Goal: Information Seeking & Learning: Find specific fact

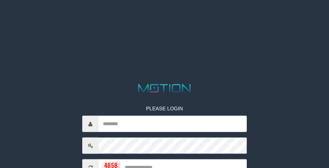
scroll to position [72, 0]
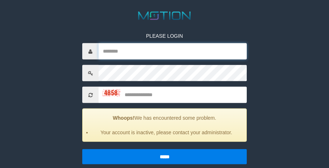
click at [123, 51] on input "text" at bounding box center [173, 51] width 148 height 16
type input "*********"
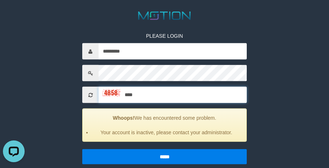
type input "****"
click at [82, 149] on input "*****" at bounding box center [164, 156] width 164 height 15
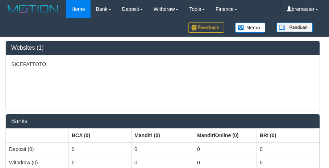
select select "***"
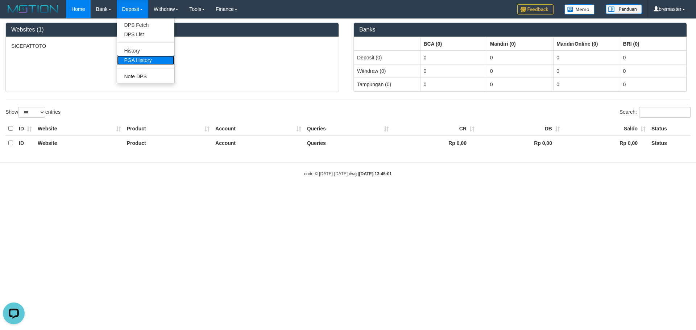
click at [138, 57] on link "PGA History" at bounding box center [145, 59] width 57 height 9
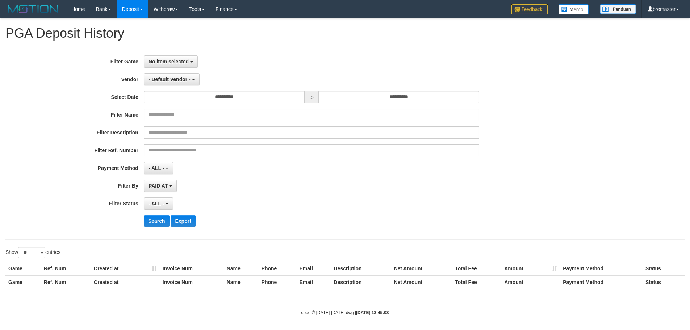
select select
select select "**"
click at [186, 65] on button "No item selected" at bounding box center [171, 61] width 54 height 12
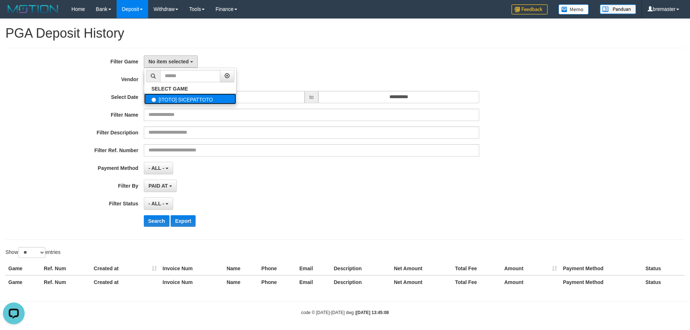
click at [180, 101] on label "[ITOTO] SICEPATTOTO" at bounding box center [190, 98] width 92 height 11
select select "****"
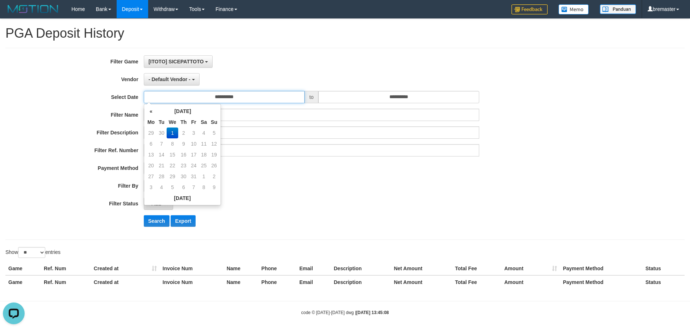
click at [251, 99] on input "**********" at bounding box center [224, 97] width 161 height 12
click at [152, 111] on th "«" at bounding box center [151, 111] width 11 height 11
click at [153, 177] on td "22" at bounding box center [151, 176] width 11 height 11
type input "**********"
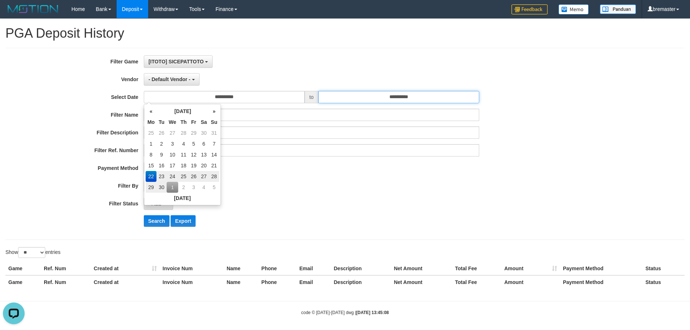
click at [379, 100] on input "**********" at bounding box center [398, 97] width 161 height 12
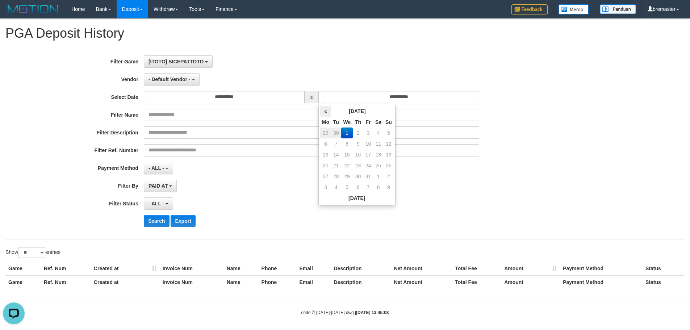
click at [327, 112] on th "«" at bounding box center [325, 111] width 11 height 11
click at [387, 175] on td "28" at bounding box center [389, 176] width 10 height 11
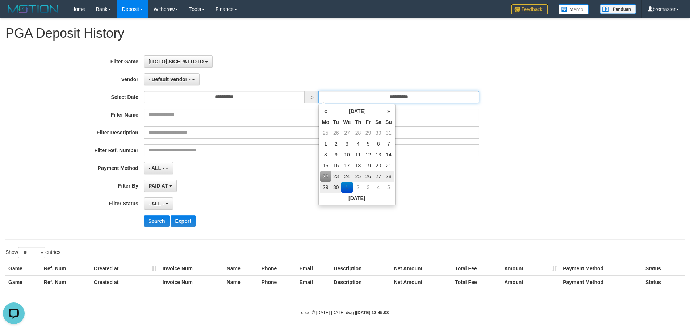
type input "**********"
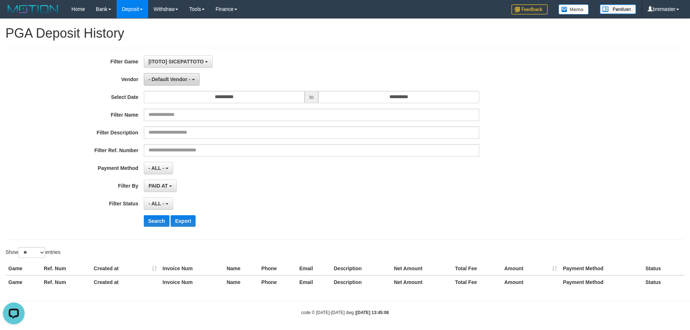
click at [193, 83] on button "- Default Vendor -" at bounding box center [172, 79] width 56 height 12
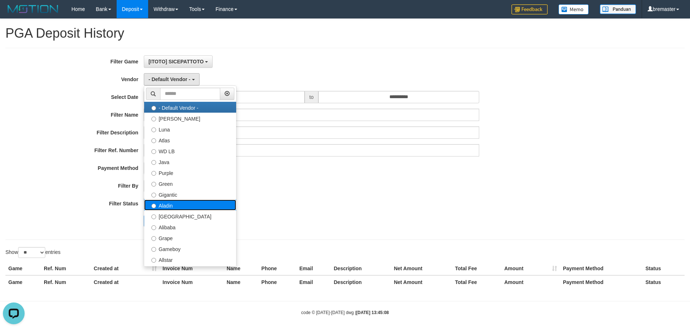
click at [171, 206] on label "Aladin" at bounding box center [190, 205] width 92 height 11
select select "**********"
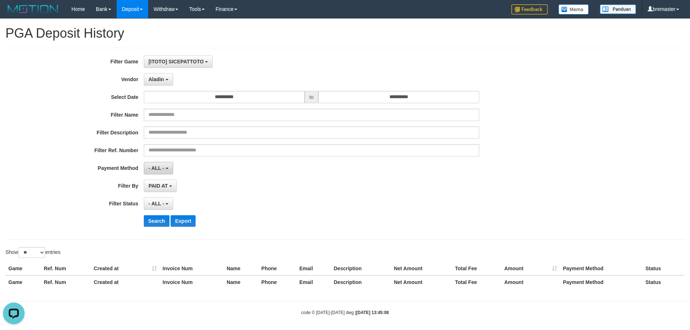
click at [163, 166] on span "- ALL -" at bounding box center [157, 168] width 16 height 6
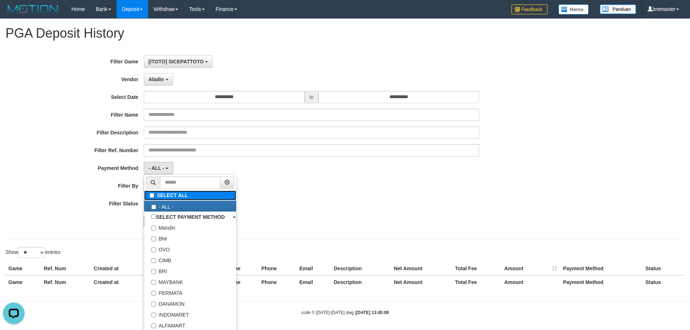
click at [167, 197] on label "SELECT ALL" at bounding box center [190, 196] width 92 height 10
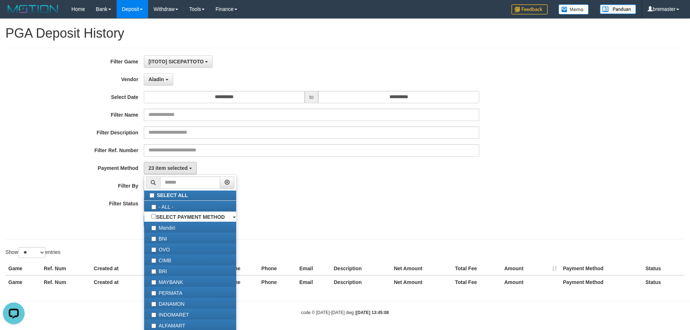
click at [296, 158] on div "**********" at bounding box center [287, 143] width 575 height 177
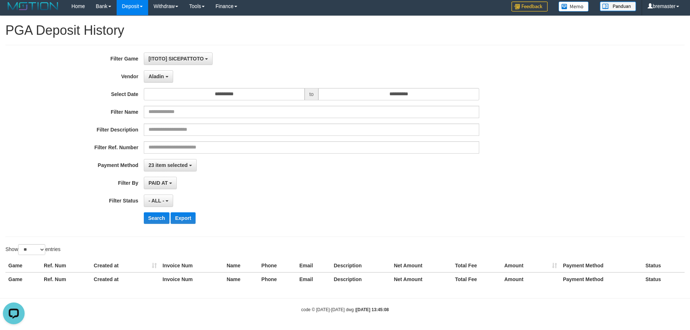
scroll to position [4, 0]
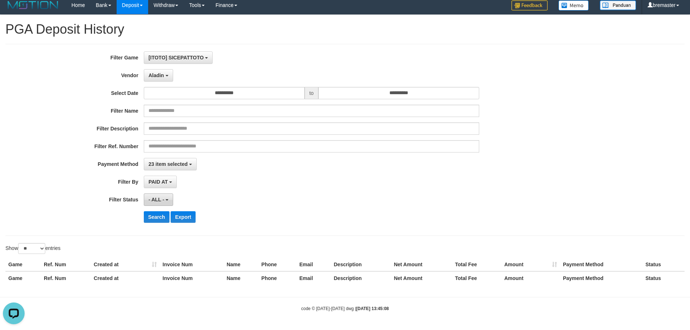
click at [166, 199] on button "- ALL -" at bounding box center [158, 199] width 29 height 12
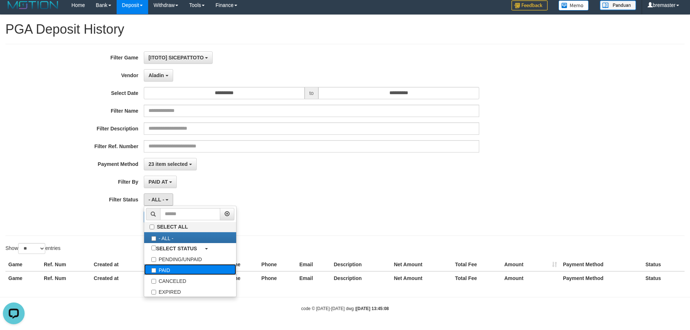
click at [175, 267] on label "PAID" at bounding box center [190, 269] width 92 height 11
select select "*"
click at [270, 177] on div "PAID AT PAID AT CREATED AT" at bounding box center [311, 182] width 335 height 12
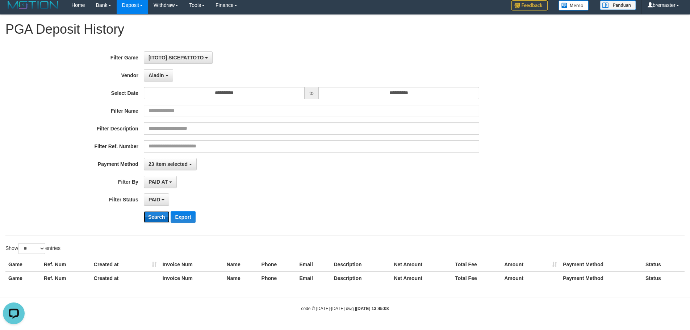
click at [155, 217] on button "Search" at bounding box center [157, 217] width 26 height 12
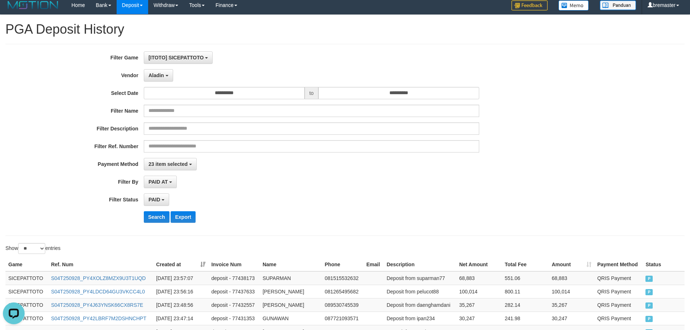
click at [258, 195] on div "PAID SELECT ALL - ALL - SELECT STATUS PENDING/UNPAID PAID CANCELED EXPIRED" at bounding box center [311, 199] width 335 height 12
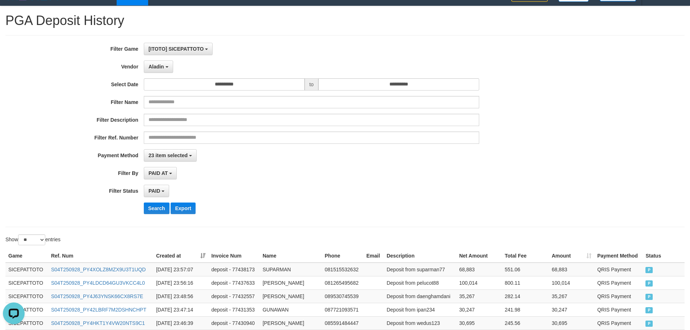
scroll to position [0, 0]
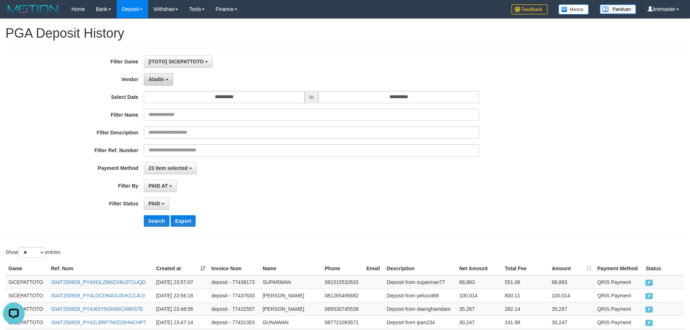
click at [164, 78] on span "Aladin" at bounding box center [157, 79] width 16 height 6
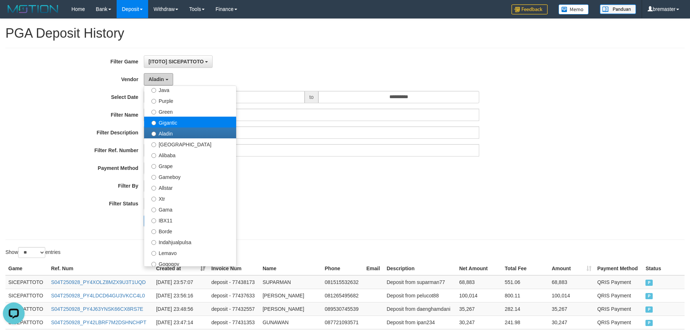
scroll to position [72, 0]
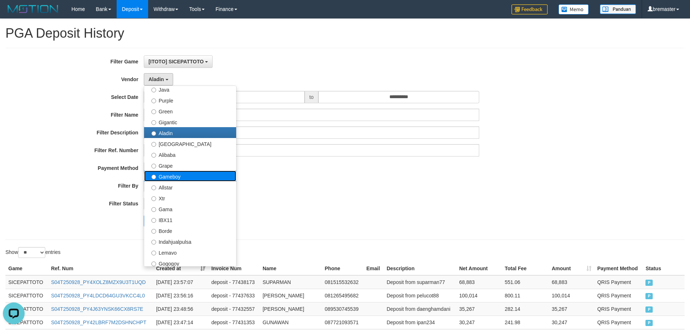
click at [175, 176] on label "Gameboy" at bounding box center [190, 176] width 92 height 11
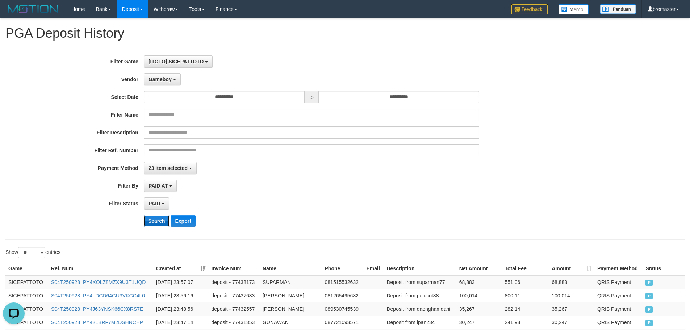
click at [156, 221] on button "Search" at bounding box center [157, 221] width 26 height 12
click at [270, 202] on div "PAID SELECT ALL - ALL - SELECT STATUS PENDING/UNPAID PAID CANCELED EXPIRED" at bounding box center [311, 203] width 335 height 12
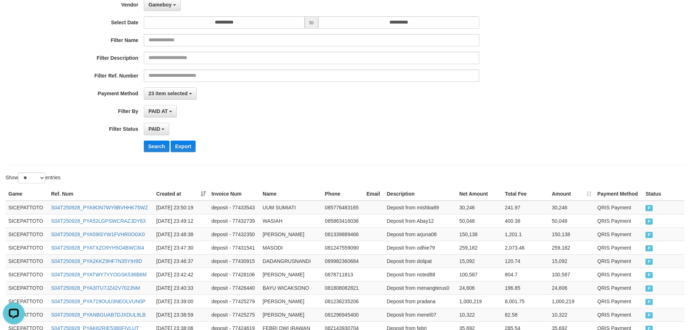
scroll to position [0, 0]
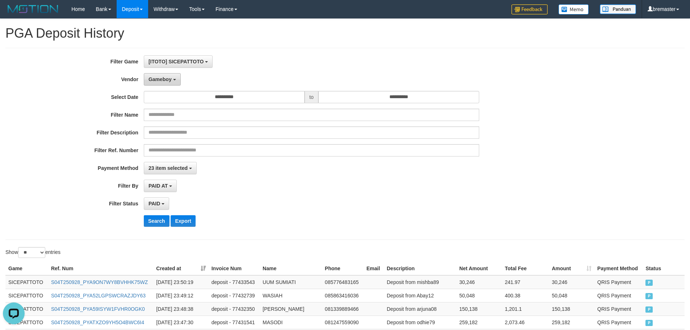
click at [174, 83] on button "Gameboy" at bounding box center [162, 79] width 37 height 12
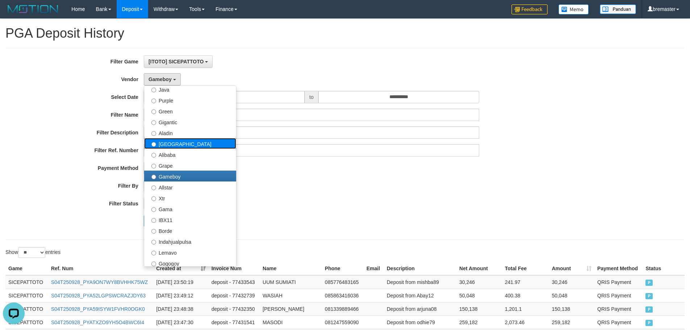
click at [174, 146] on label "[GEOGRAPHIC_DATA]" at bounding box center [190, 143] width 92 height 11
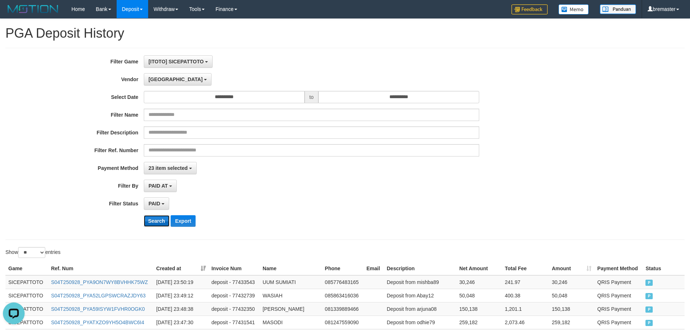
click at [154, 218] on button "Search" at bounding box center [157, 221] width 26 height 12
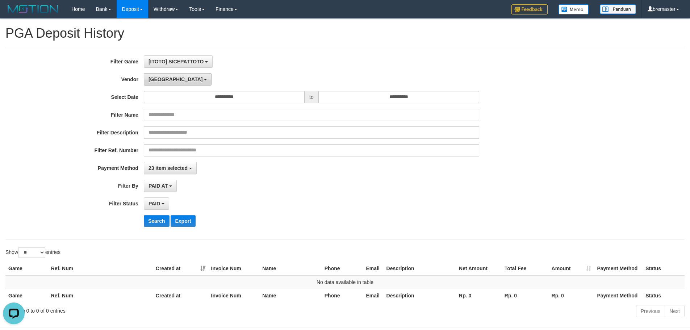
click at [161, 82] on span "[GEOGRAPHIC_DATA]" at bounding box center [176, 79] width 54 height 6
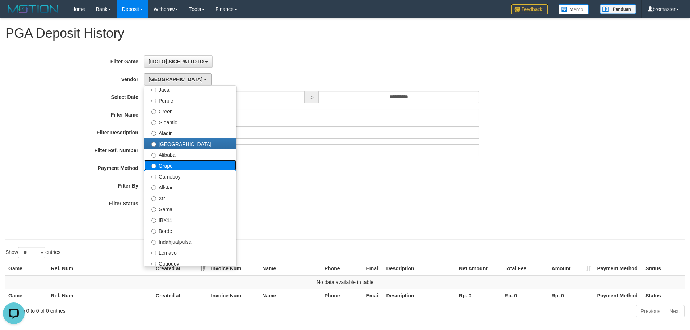
click at [157, 163] on label "Grape" at bounding box center [190, 165] width 92 height 11
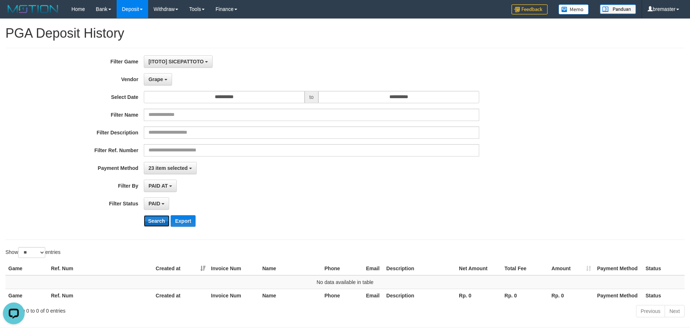
click at [155, 216] on button "Search" at bounding box center [157, 221] width 26 height 12
click at [155, 76] on span "Grape" at bounding box center [156, 79] width 14 height 6
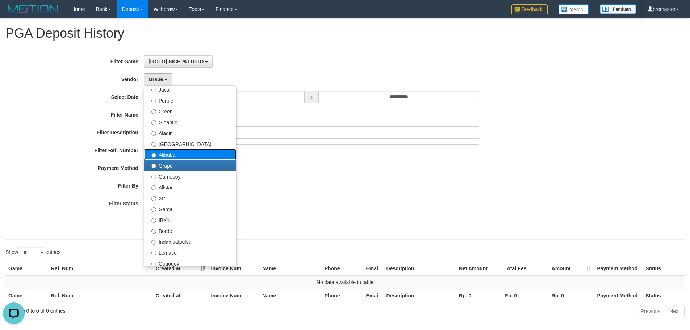
click at [167, 156] on label "Alibaba" at bounding box center [190, 154] width 92 height 11
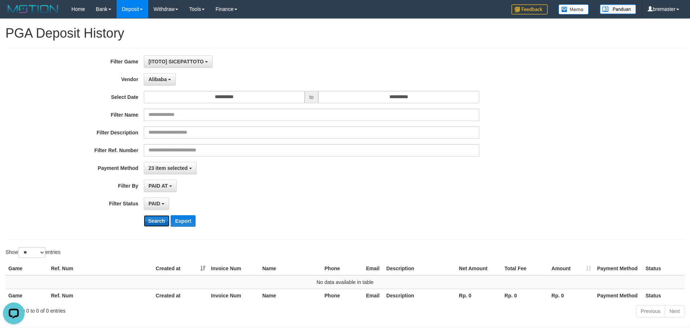
click at [155, 220] on button "Search" at bounding box center [157, 221] width 26 height 12
click at [165, 82] on button "Alibaba" at bounding box center [160, 79] width 32 height 12
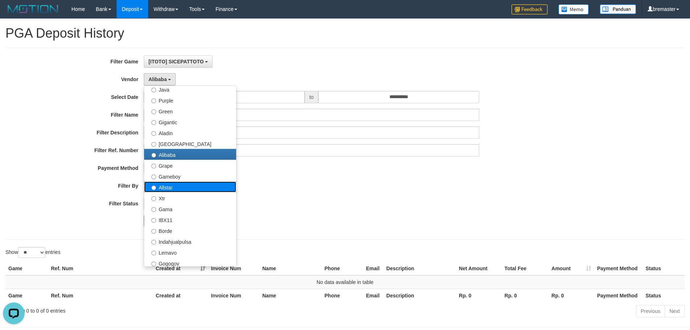
click at [167, 185] on label "Allstar" at bounding box center [190, 186] width 92 height 11
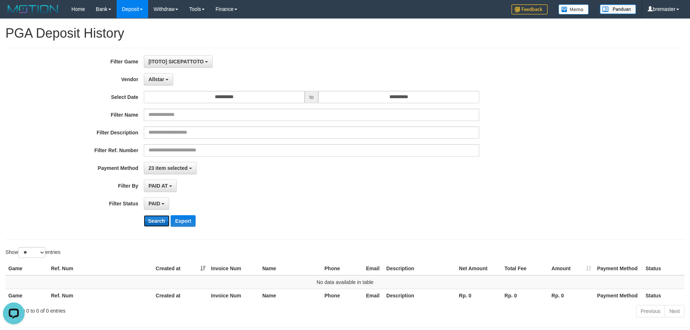
click at [156, 220] on button "Search" at bounding box center [157, 221] width 26 height 12
click at [158, 84] on button "Allstar" at bounding box center [158, 79] width 29 height 12
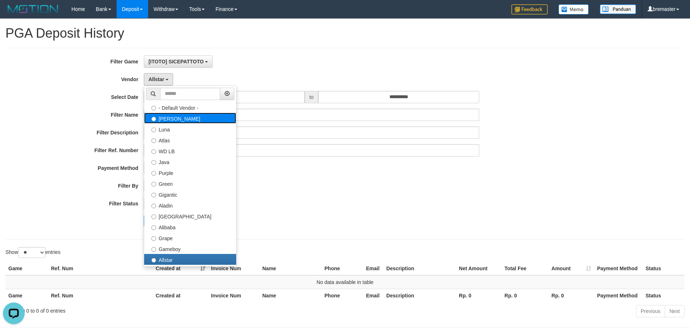
click at [174, 122] on label "[PERSON_NAME]" at bounding box center [190, 118] width 92 height 11
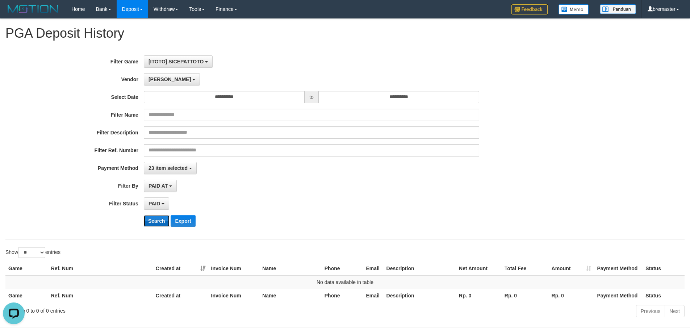
click at [156, 224] on button "Search" at bounding box center [157, 221] width 26 height 12
click at [156, 80] on span "[PERSON_NAME]" at bounding box center [170, 79] width 42 height 6
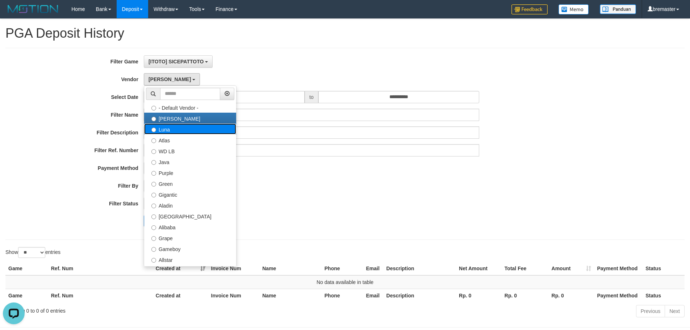
click at [162, 129] on label "Luna" at bounding box center [190, 129] width 92 height 11
select select "**********"
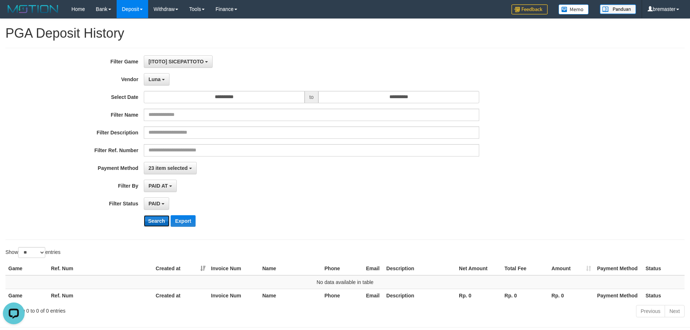
click at [154, 217] on button "Search" at bounding box center [157, 221] width 26 height 12
click at [158, 84] on button "Luna" at bounding box center [157, 79] width 26 height 12
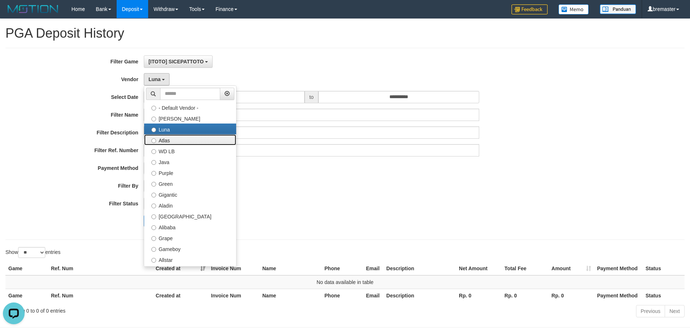
click at [164, 142] on label "Atlas" at bounding box center [190, 139] width 92 height 11
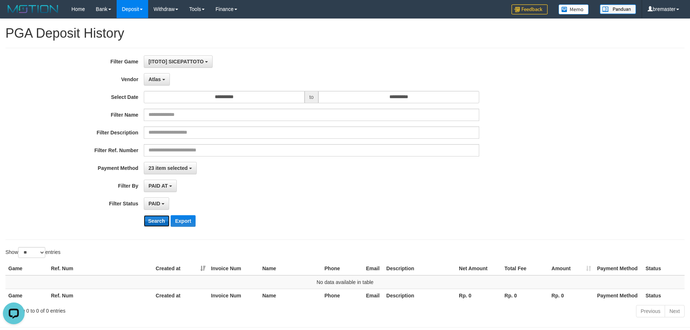
click at [153, 219] on button "Search" at bounding box center [157, 221] width 26 height 12
click at [157, 84] on button "Atlas" at bounding box center [157, 79] width 26 height 12
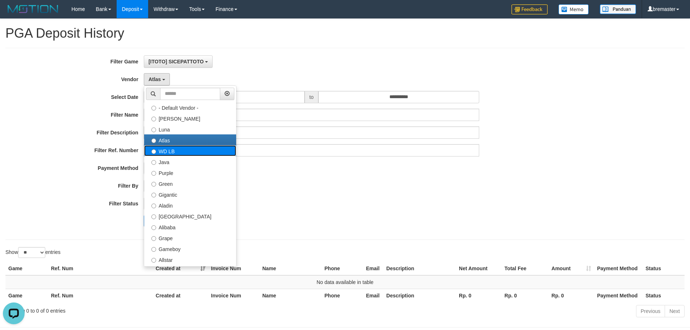
click at [158, 149] on label "WD LB" at bounding box center [190, 150] width 92 height 11
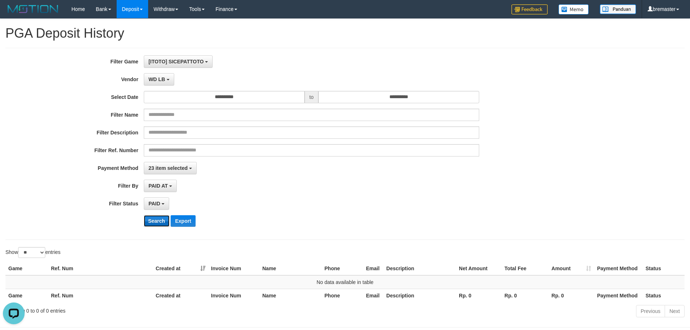
click at [150, 225] on button "Search" at bounding box center [157, 221] width 26 height 12
click at [162, 77] on span "WD LB" at bounding box center [157, 79] width 17 height 6
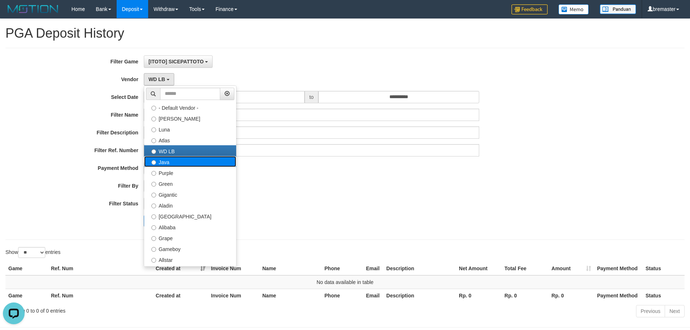
click at [167, 164] on label "Java" at bounding box center [190, 161] width 92 height 11
select select "**********"
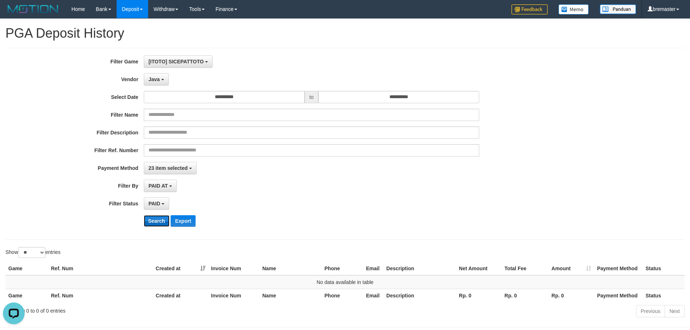
click at [158, 217] on button "Search" at bounding box center [157, 221] width 26 height 12
click at [160, 79] on button "Java" at bounding box center [156, 79] width 25 height 12
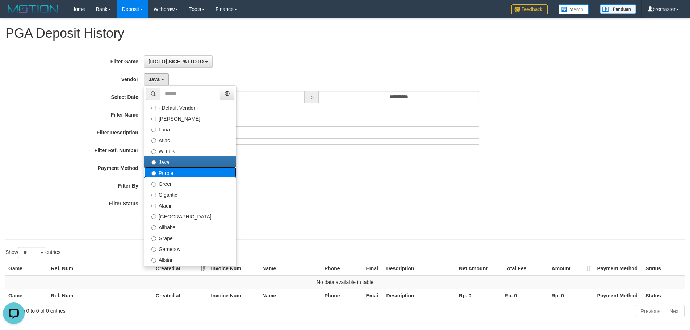
click at [161, 172] on label "Purple" at bounding box center [190, 172] width 92 height 11
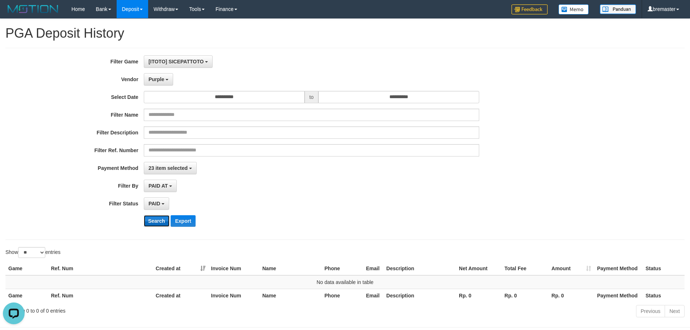
click at [157, 221] on button "Search" at bounding box center [157, 221] width 26 height 12
click at [163, 83] on button "Purple" at bounding box center [158, 79] width 29 height 12
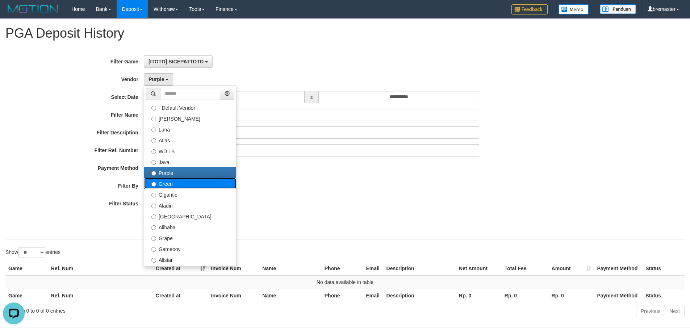
click at [166, 181] on label "Green" at bounding box center [190, 183] width 92 height 11
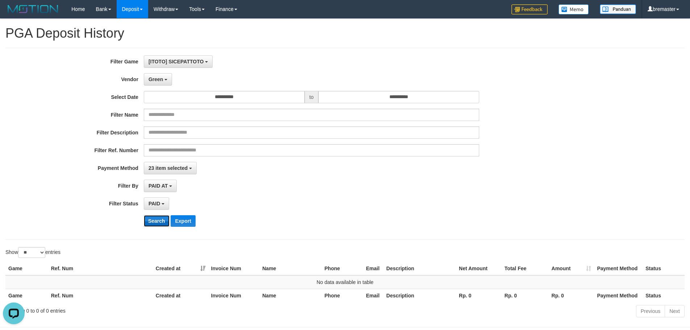
click at [152, 221] on button "Search" at bounding box center [157, 221] width 26 height 12
click at [159, 81] on span "Green" at bounding box center [156, 79] width 14 height 6
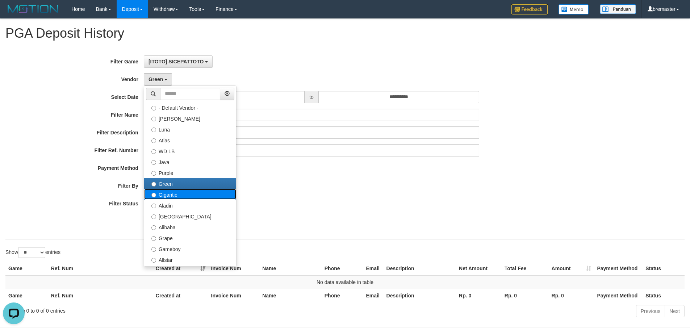
click at [169, 192] on label "Gigantic" at bounding box center [190, 194] width 92 height 11
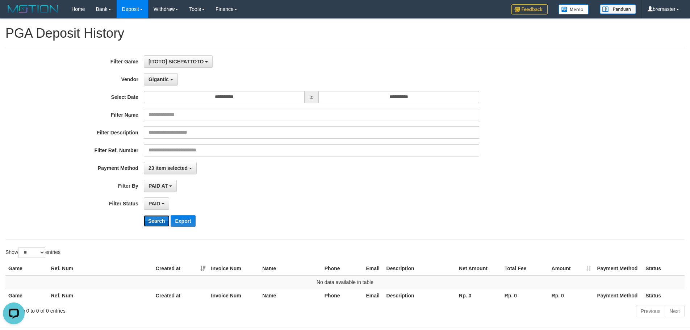
click at [156, 219] on button "Search" at bounding box center [157, 221] width 26 height 12
click at [163, 81] on span "Gigantic" at bounding box center [159, 79] width 20 height 6
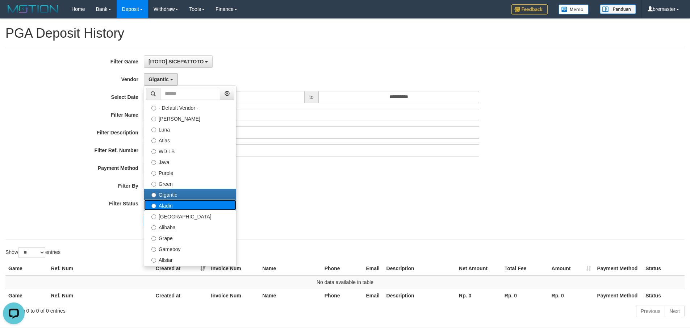
click at [167, 204] on label "Aladin" at bounding box center [190, 205] width 92 height 11
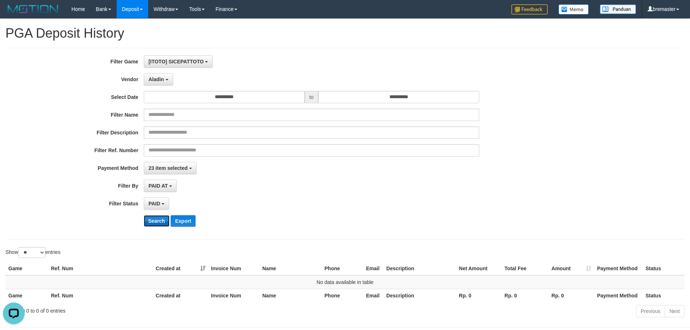
click at [161, 220] on button "Search" at bounding box center [157, 221] width 26 height 12
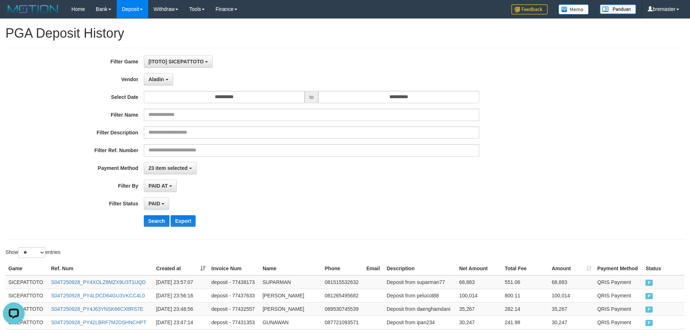
click at [227, 192] on div "**********" at bounding box center [287, 143] width 575 height 177
click at [162, 80] on span "Aladin" at bounding box center [157, 79] width 16 height 6
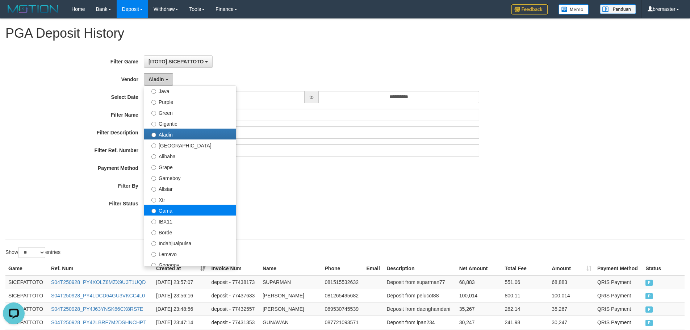
scroll to position [72, 0]
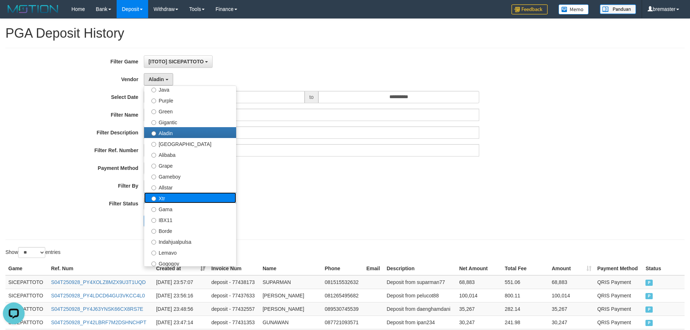
click at [170, 202] on label "Xtr" at bounding box center [190, 197] width 92 height 11
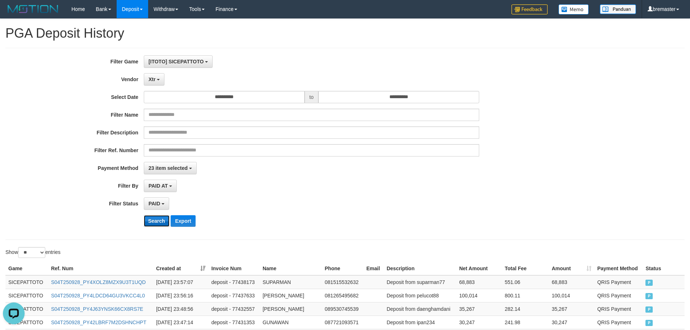
click at [162, 221] on button "Search" at bounding box center [157, 221] width 26 height 12
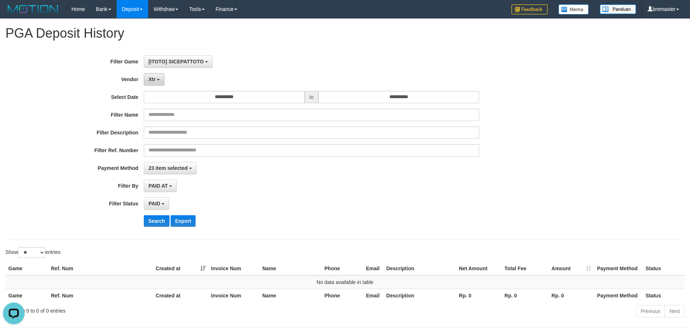
click at [154, 80] on span "Xtr" at bounding box center [152, 79] width 7 height 6
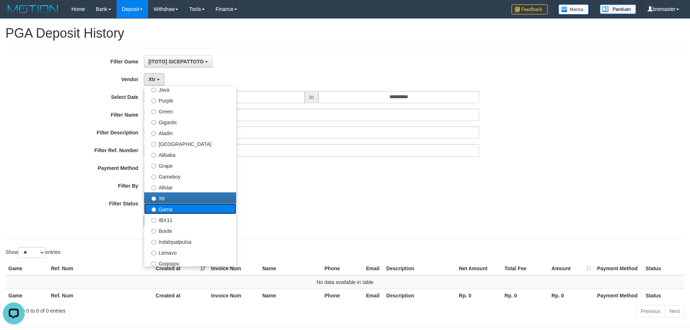
click at [168, 207] on label "Gama" at bounding box center [190, 208] width 92 height 11
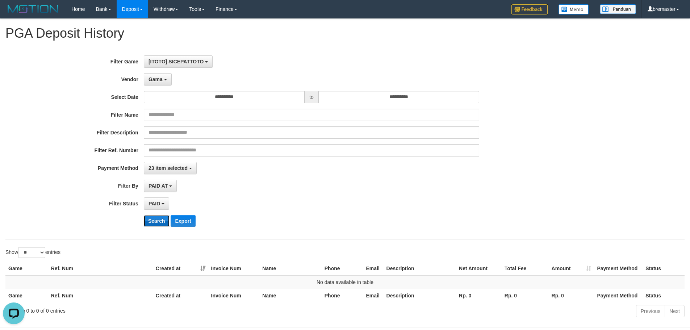
click at [155, 223] on button "Search" at bounding box center [157, 221] width 26 height 12
click at [162, 83] on button "Gama" at bounding box center [158, 79] width 28 height 12
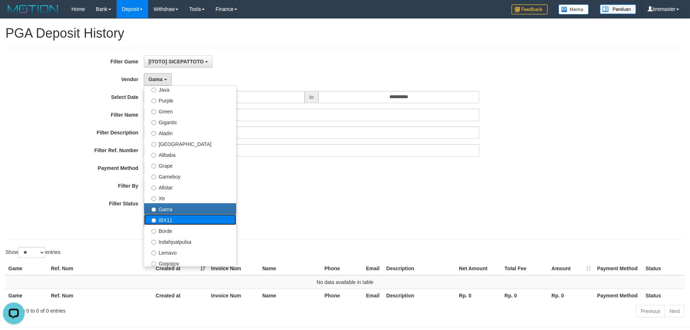
click at [170, 219] on label "IBX11" at bounding box center [190, 219] width 92 height 11
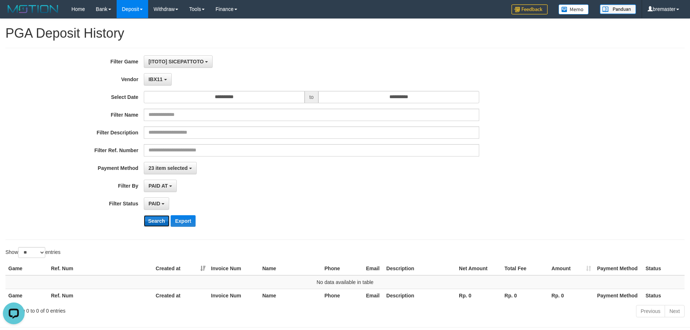
click at [161, 219] on button "Search" at bounding box center [157, 221] width 26 height 12
click at [162, 82] on button "IBX11" at bounding box center [158, 79] width 28 height 12
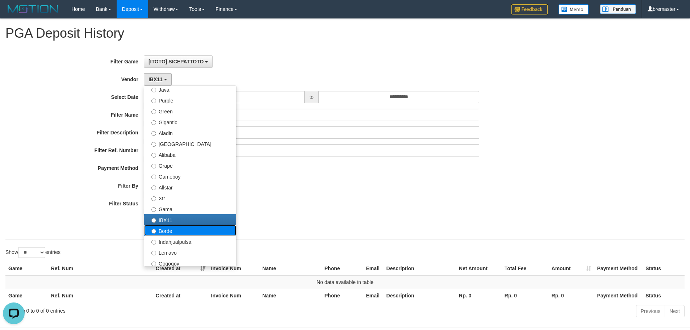
click at [168, 228] on label "Borde" at bounding box center [190, 230] width 92 height 11
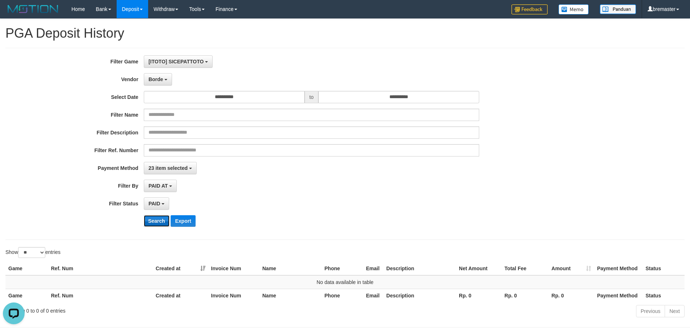
click at [156, 224] on button "Search" at bounding box center [157, 221] width 26 height 12
click at [162, 80] on span "Borde" at bounding box center [156, 79] width 14 height 6
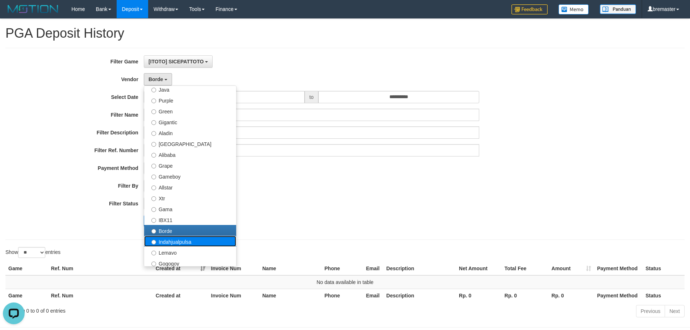
click at [170, 241] on label "Indahjualpulsa" at bounding box center [190, 241] width 92 height 11
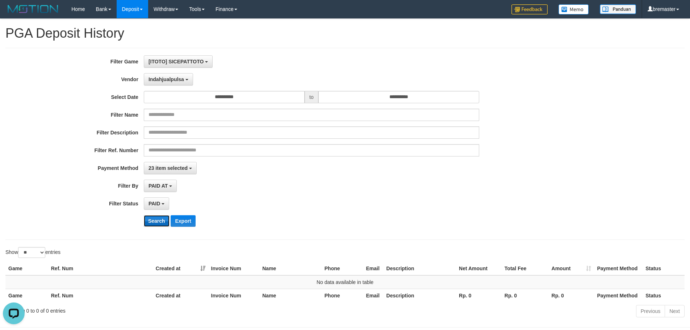
click at [154, 219] on button "Search" at bounding box center [157, 221] width 26 height 12
click at [174, 83] on button "Indahjualpulsa" at bounding box center [168, 79] width 49 height 12
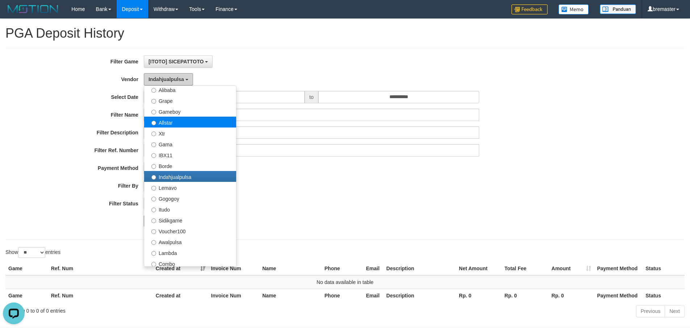
scroll to position [145, 0]
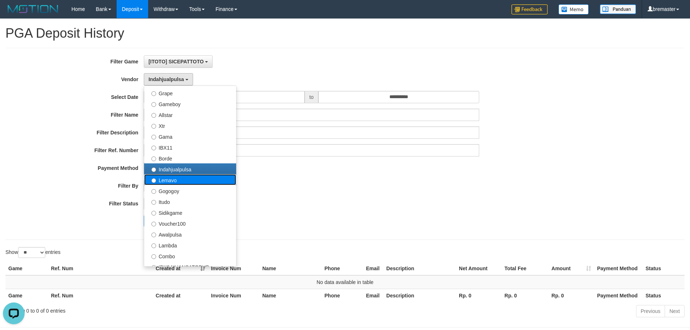
click at [179, 181] on label "Lemavo" at bounding box center [190, 179] width 92 height 11
select select "**********"
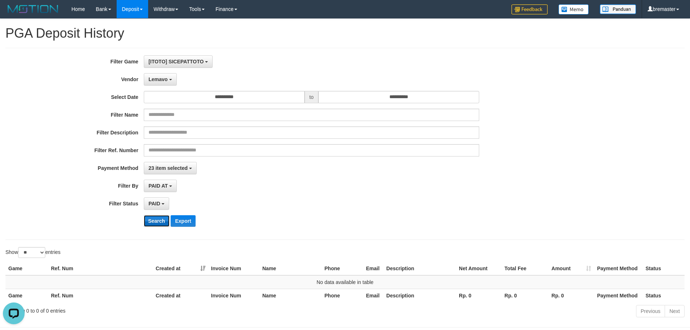
click at [157, 217] on button "Search" at bounding box center [157, 221] width 26 height 12
click at [161, 85] on button "Lemavo" at bounding box center [160, 79] width 33 height 12
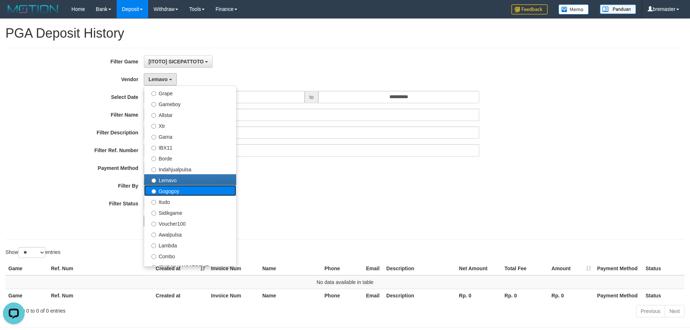
click at [177, 193] on label "Gogogoy" at bounding box center [190, 190] width 92 height 11
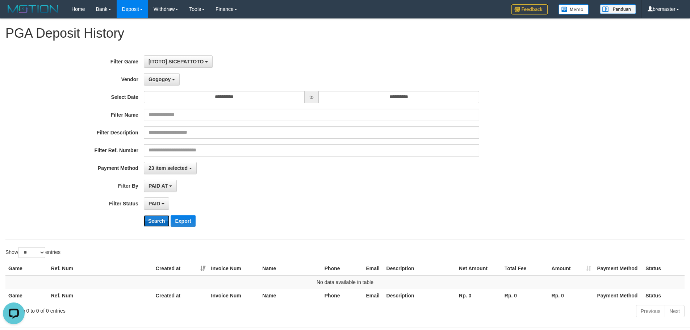
click at [160, 218] on button "Search" at bounding box center [157, 221] width 26 height 12
click at [167, 81] on span "Gogogoy" at bounding box center [160, 79] width 22 height 6
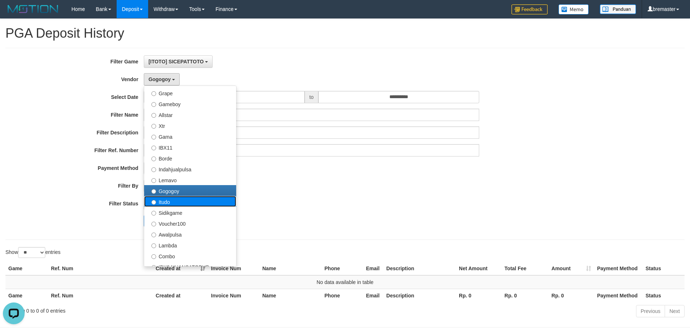
click at [171, 199] on label "Itudo" at bounding box center [190, 201] width 92 height 11
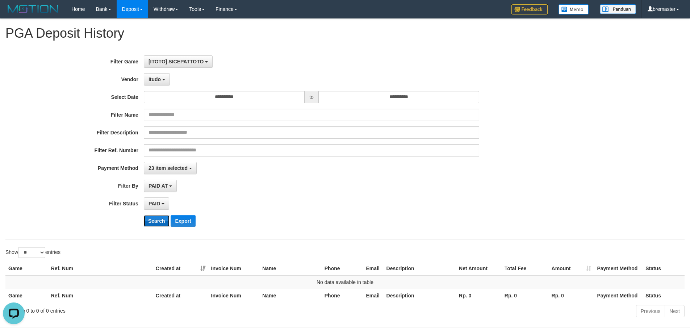
click at [158, 218] on button "Search" at bounding box center [157, 221] width 26 height 12
click at [161, 84] on button "Itudo" at bounding box center [157, 79] width 26 height 12
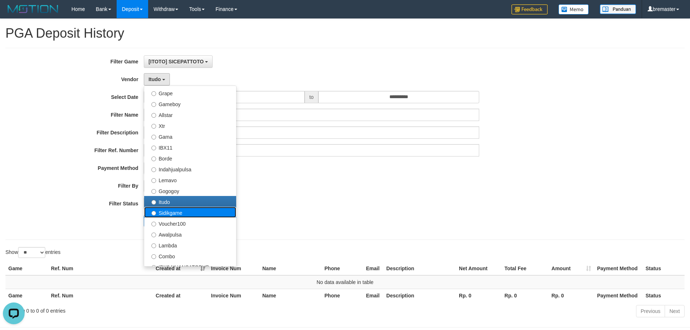
click at [177, 212] on label "Sidikgame" at bounding box center [190, 212] width 92 height 11
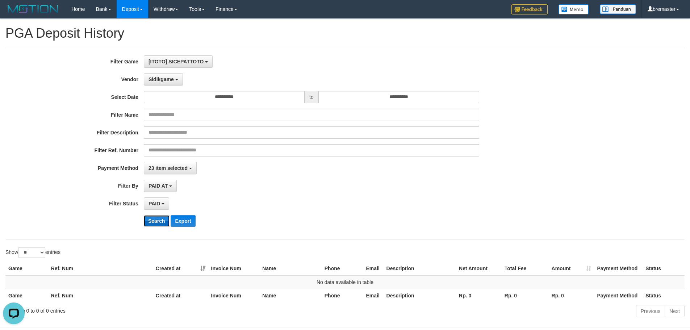
click at [164, 219] on button "Search" at bounding box center [157, 221] width 26 height 12
click at [170, 79] on span "Sidikgame" at bounding box center [161, 79] width 25 height 6
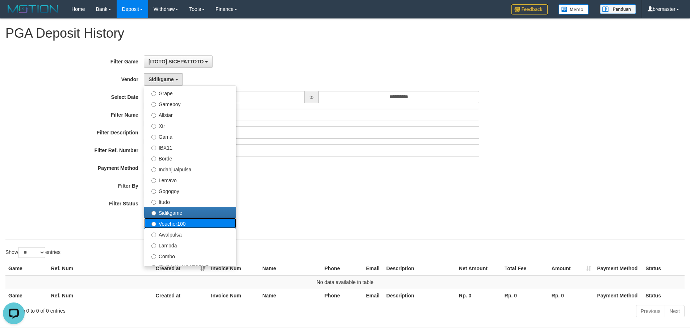
click at [176, 224] on label "Voucher100" at bounding box center [190, 223] width 92 height 11
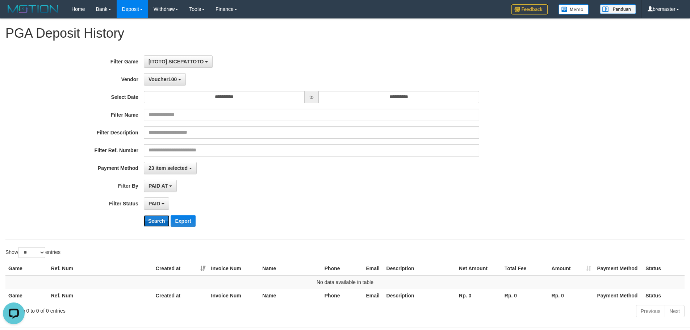
click at [158, 221] on button "Search" at bounding box center [157, 221] width 26 height 12
click at [173, 83] on button "Voucher100" at bounding box center [165, 79] width 42 height 12
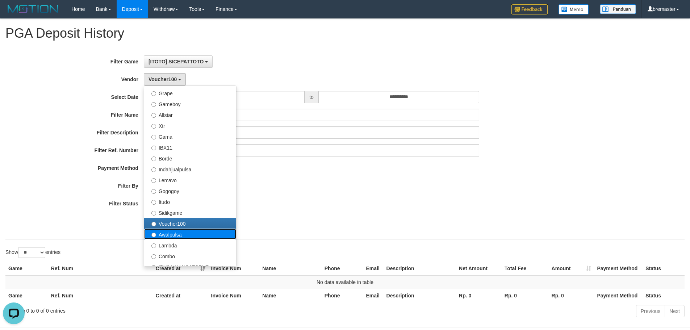
click at [168, 232] on label "Awalpulsa" at bounding box center [190, 234] width 92 height 11
select select "**********"
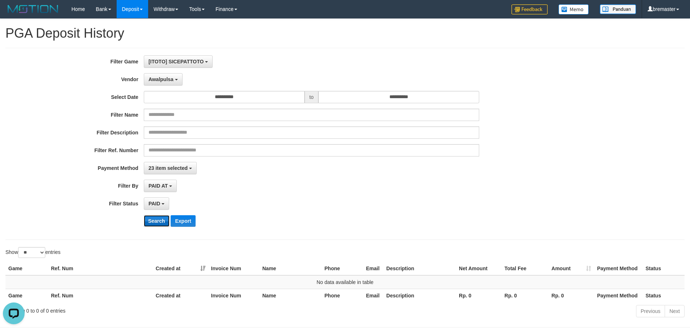
click at [154, 221] on button "Search" at bounding box center [157, 221] width 26 height 12
click at [168, 80] on span "Awalpulsa" at bounding box center [161, 79] width 25 height 6
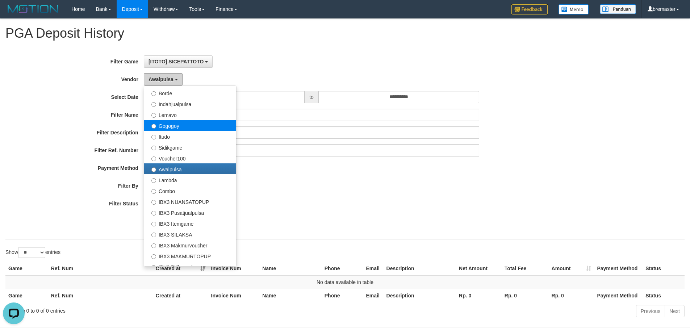
scroll to position [217, 0]
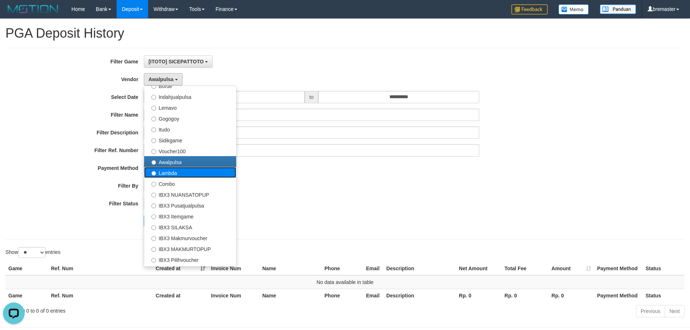
click at [176, 174] on label "Lambda" at bounding box center [190, 172] width 92 height 11
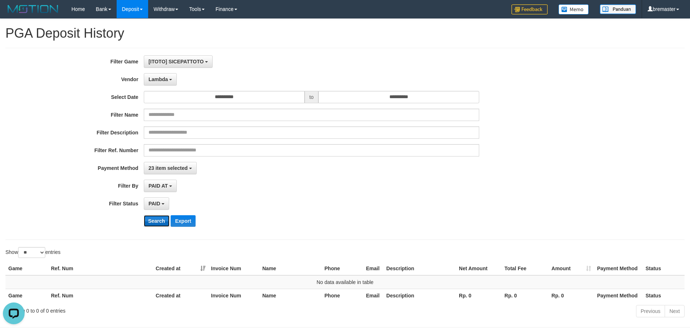
click at [160, 220] on button "Search" at bounding box center [157, 221] width 26 height 12
click at [168, 79] on span "Lambda" at bounding box center [159, 79] width 20 height 6
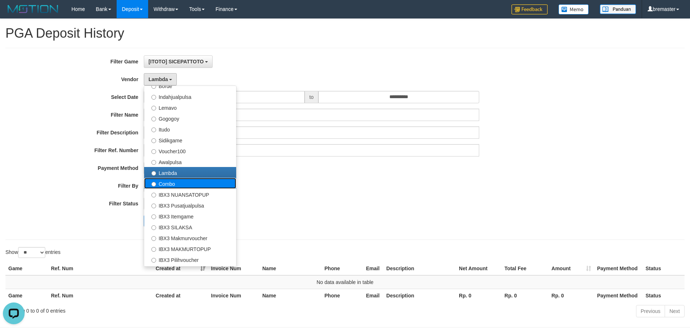
click at [168, 185] on label "Combo" at bounding box center [190, 183] width 92 height 11
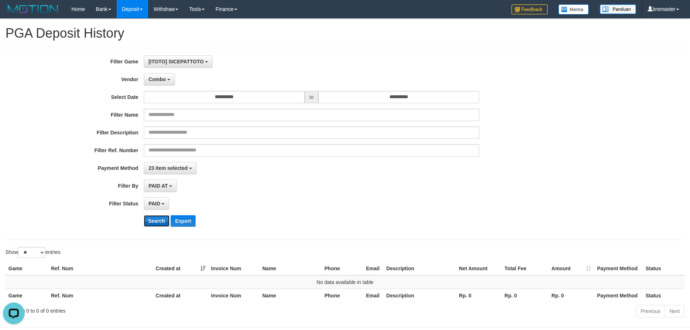
click at [161, 217] on button "Search" at bounding box center [157, 221] width 26 height 12
click at [168, 80] on b "button" at bounding box center [168, 79] width 3 height 1
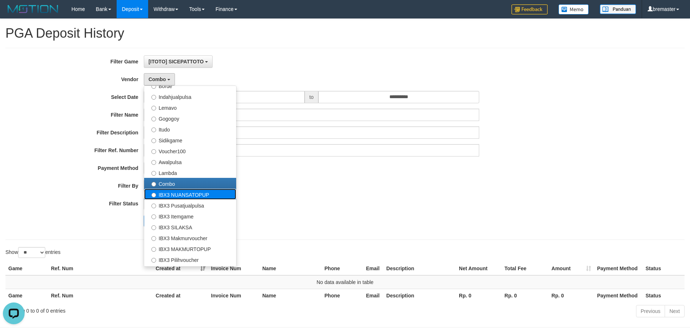
click at [177, 196] on label "IBX3 NUANSATOPUP" at bounding box center [190, 194] width 92 height 11
select select "**********"
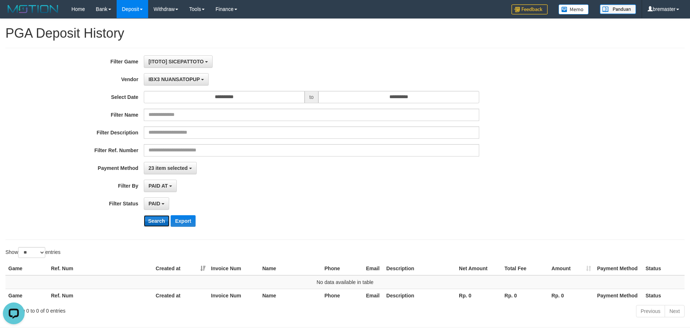
click at [167, 220] on button "Search" at bounding box center [157, 221] width 26 height 12
click at [167, 82] on span "IBX3 NUANSATOPUP" at bounding box center [174, 79] width 51 height 6
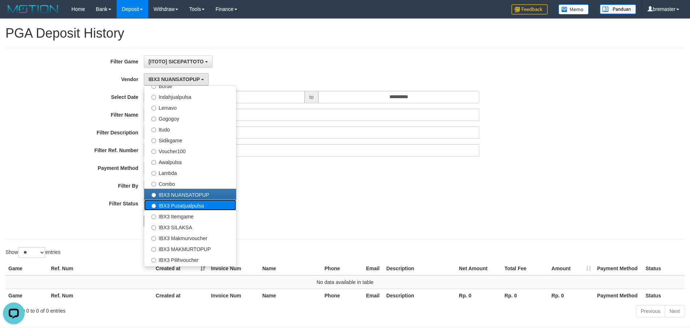
click at [169, 209] on label "IBX3 Pusatjualpulsa" at bounding box center [190, 205] width 92 height 11
select select "**********"
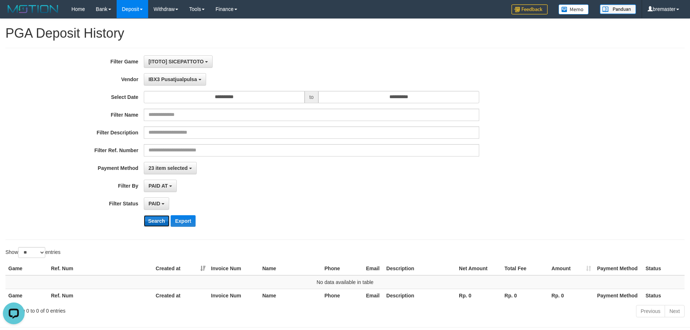
click at [149, 223] on button "Search" at bounding box center [157, 221] width 26 height 12
click at [165, 81] on span "IBX3 Pusatjualpulsa" at bounding box center [173, 79] width 49 height 6
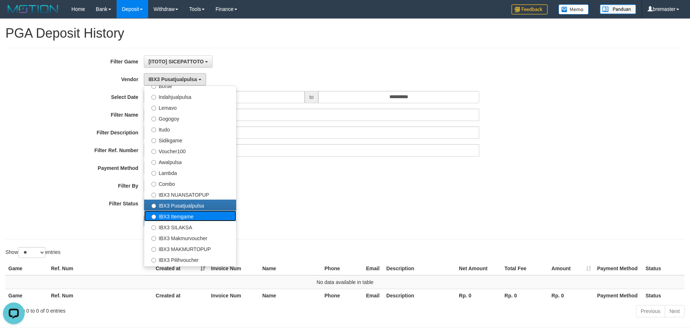
click at [162, 219] on label "IBX3 Itemgame" at bounding box center [190, 215] width 92 height 11
select select "**********"
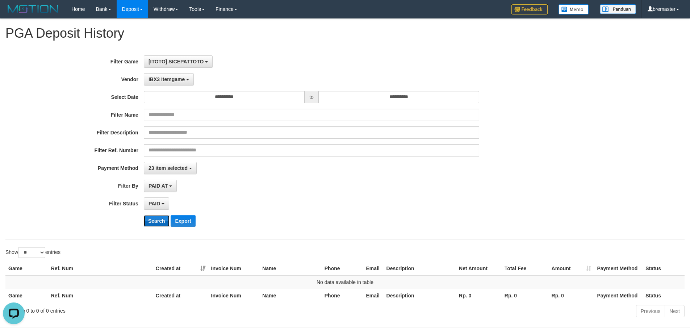
click at [160, 223] on button "Search" at bounding box center [157, 221] width 26 height 12
click at [175, 80] on span "IBX3 Itemgame" at bounding box center [167, 79] width 36 height 6
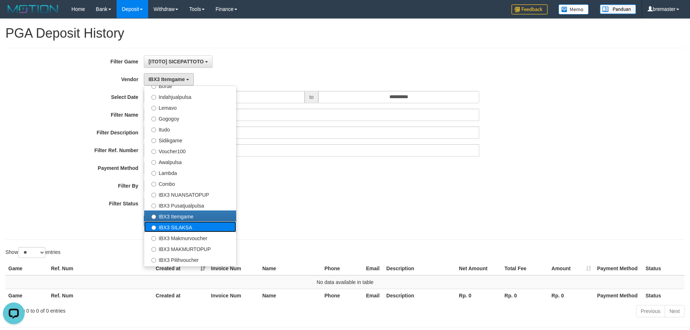
click at [168, 226] on label "IBX3 SILAKSA" at bounding box center [190, 226] width 92 height 11
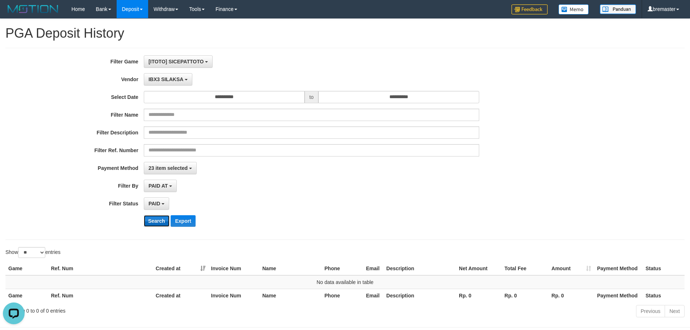
click at [154, 222] on button "Search" at bounding box center [157, 221] width 26 height 12
click at [164, 76] on span "IBX3 SILAKSA" at bounding box center [166, 79] width 35 height 6
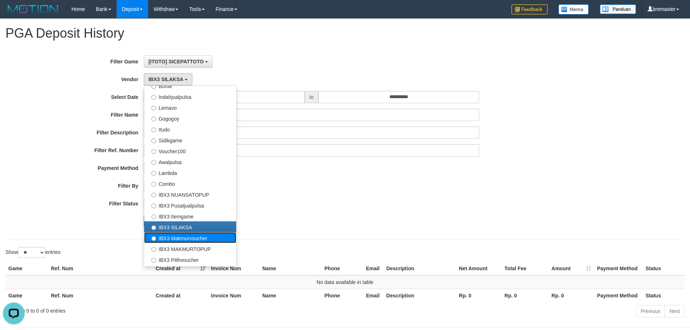
click at [179, 235] on label "IBX3 Makmurvoucher" at bounding box center [190, 237] width 92 height 11
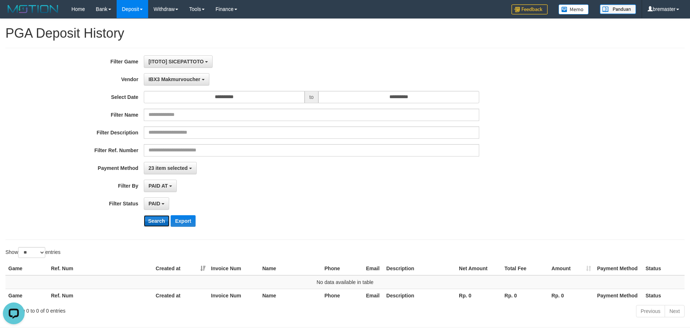
click at [159, 221] on button "Search" at bounding box center [157, 221] width 26 height 12
click at [184, 77] on span "IBX3 Makmurvoucher" at bounding box center [175, 79] width 52 height 6
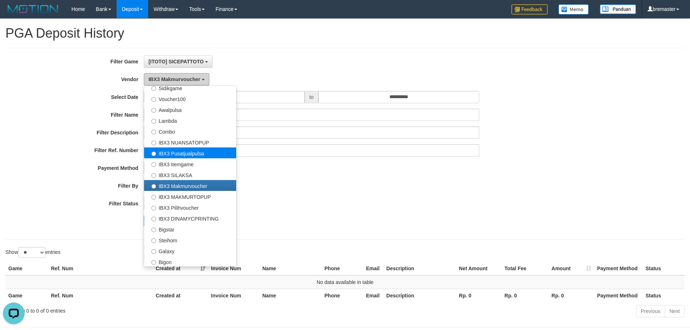
scroll to position [270, 0]
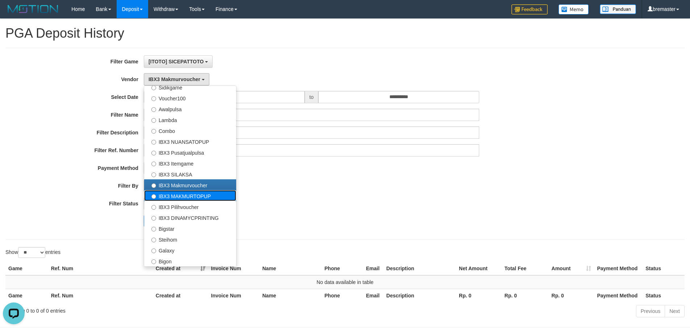
click at [187, 196] on label "IBX3 MAKMURTOPUP" at bounding box center [190, 195] width 92 height 11
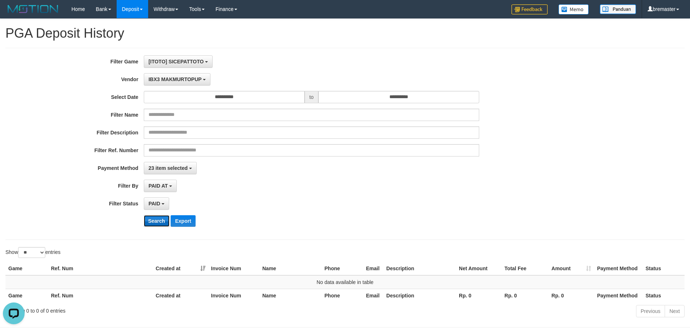
click at [156, 220] on button "Search" at bounding box center [157, 221] width 26 height 12
click at [181, 83] on button "IBX3 MAKMURTOPUP" at bounding box center [177, 79] width 67 height 12
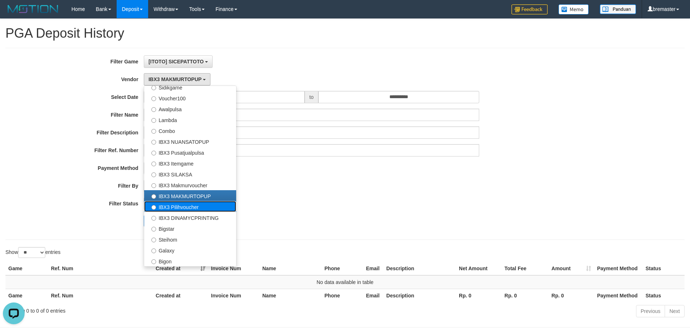
click at [176, 204] on label "IBX3 Pilihvoucher" at bounding box center [190, 206] width 92 height 11
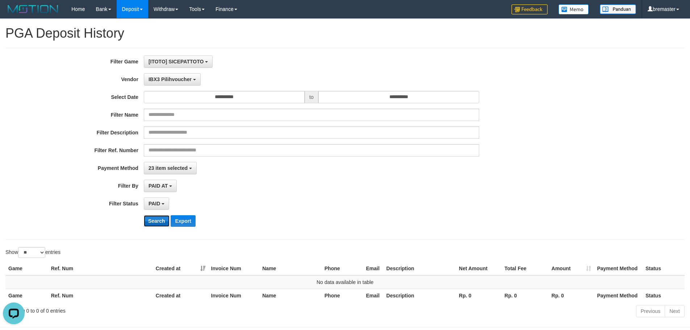
click at [159, 219] on button "Search" at bounding box center [157, 221] width 26 height 12
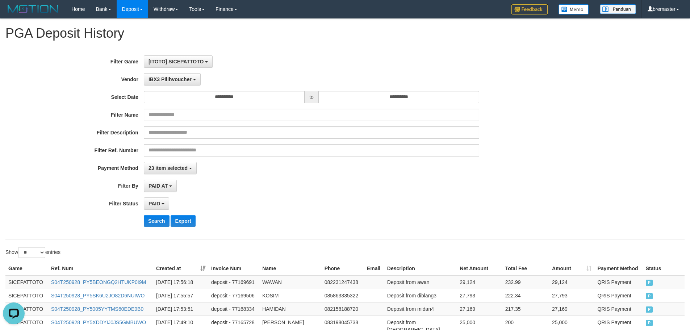
click at [256, 200] on div "PAID SELECT ALL - ALL - SELECT STATUS PENDING/UNPAID PAID CANCELED EXPIRED" at bounding box center [311, 203] width 335 height 12
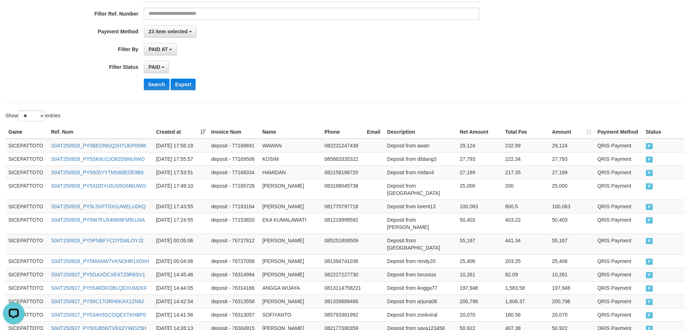
scroll to position [33, 0]
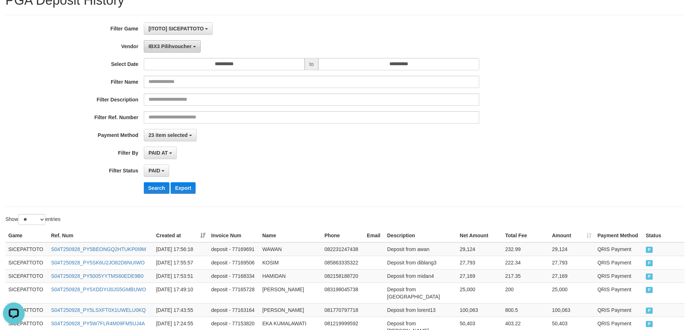
click at [187, 49] on span "IBX3 Pilihvoucher" at bounding box center [170, 46] width 43 height 6
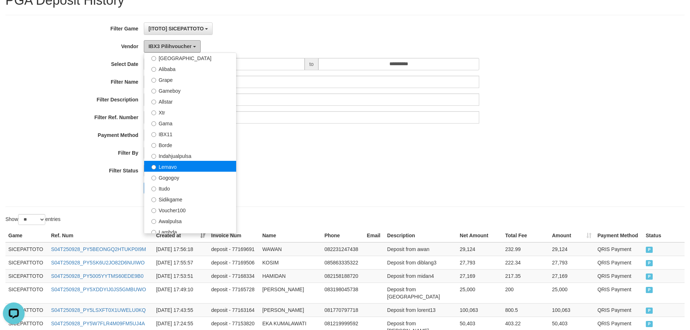
scroll to position [89, 0]
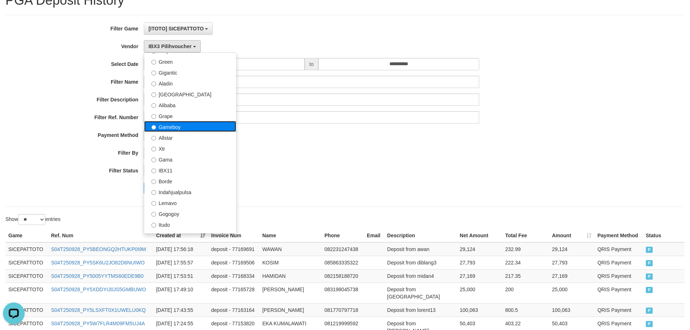
click at [170, 126] on label "Gameboy" at bounding box center [190, 126] width 92 height 11
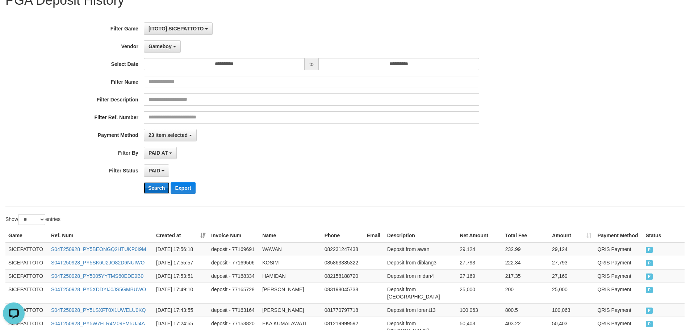
click at [148, 192] on button "Search" at bounding box center [157, 188] width 26 height 12
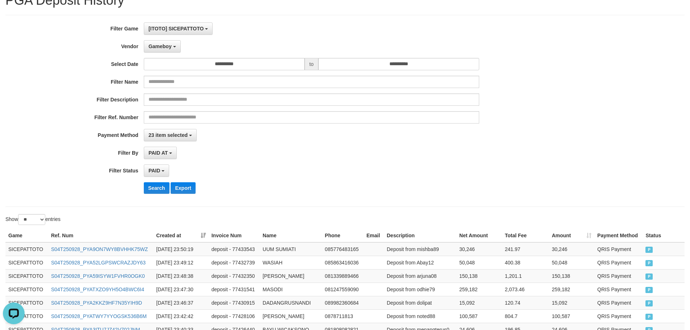
click at [269, 187] on div "Search Export" at bounding box center [359, 188] width 431 height 12
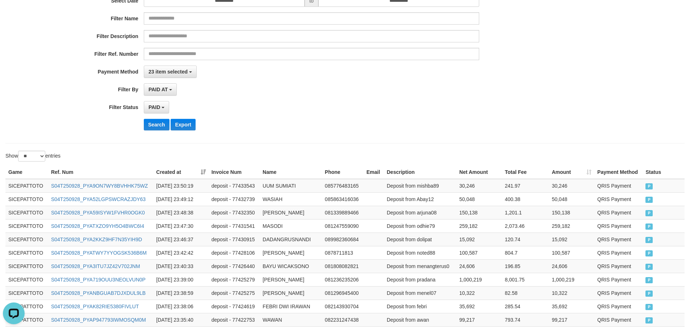
scroll to position [0, 0]
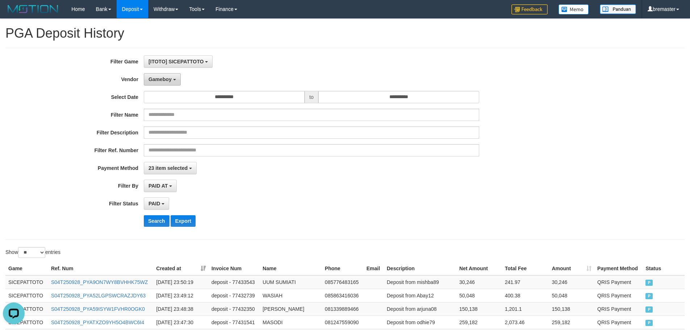
click at [172, 84] on button "Gameboy" at bounding box center [162, 79] width 37 height 12
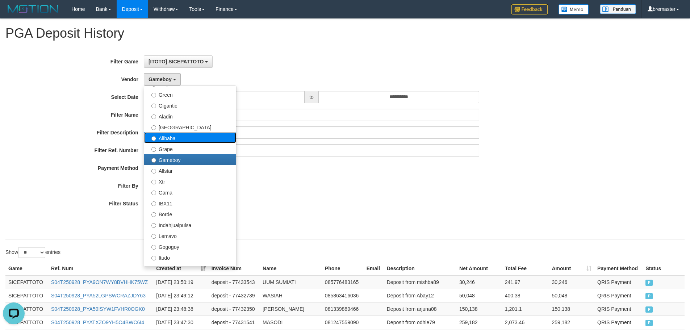
click at [172, 137] on label "Alibaba" at bounding box center [190, 137] width 92 height 11
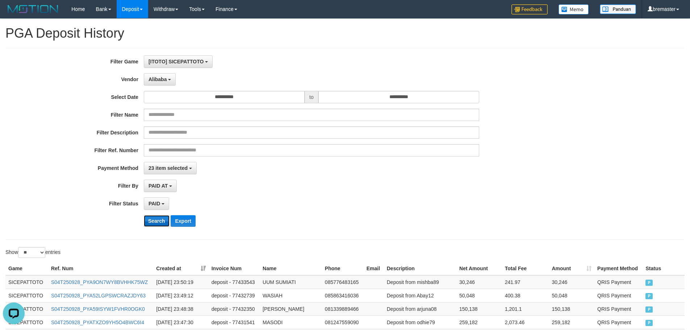
click at [156, 220] on button "Search" at bounding box center [157, 221] width 26 height 12
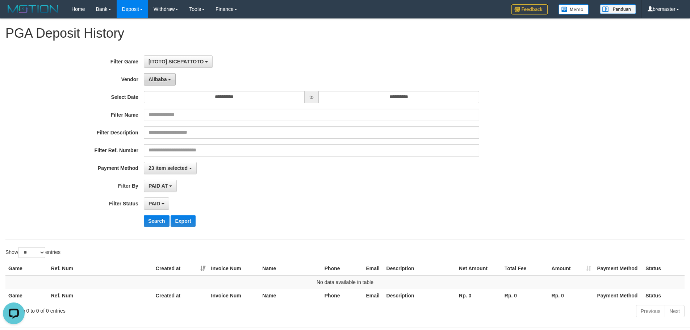
click at [166, 82] on span "Alibaba" at bounding box center [158, 79] width 18 height 6
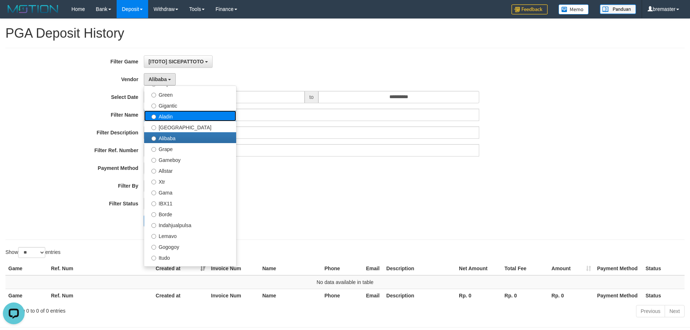
click at [165, 118] on label "Aladin" at bounding box center [190, 115] width 92 height 11
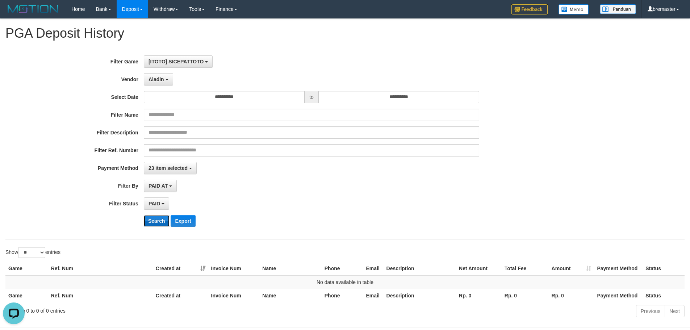
click at [152, 215] on button "Search" at bounding box center [157, 221] width 26 height 12
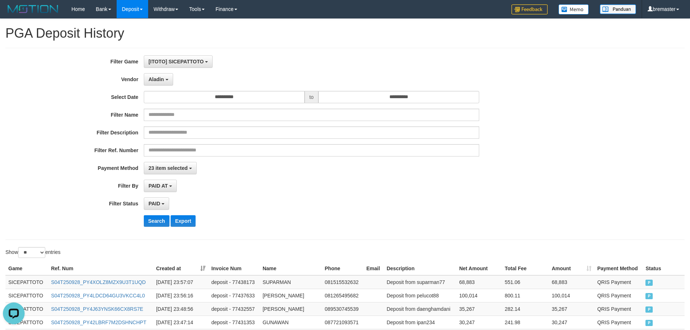
click at [240, 203] on div "PAID SELECT ALL - ALL - SELECT STATUS PENDING/UNPAID PAID CANCELED EXPIRED" at bounding box center [311, 203] width 335 height 12
click at [162, 83] on button "Aladin" at bounding box center [158, 79] width 29 height 12
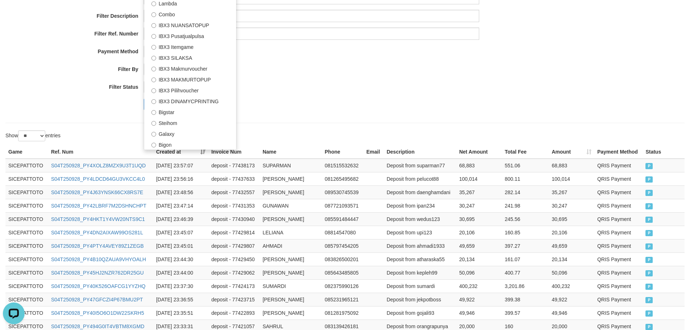
scroll to position [72, 0]
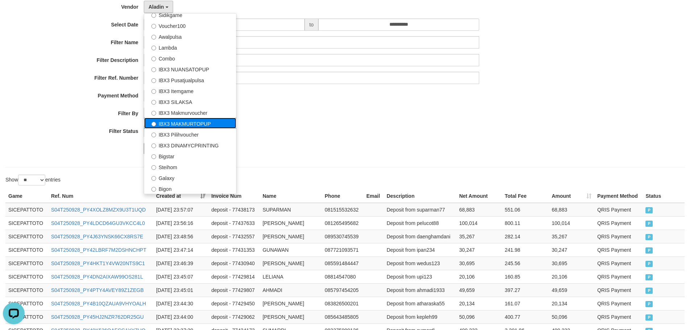
click at [204, 121] on label "IBX3 MAKMURTOPUP" at bounding box center [190, 123] width 92 height 11
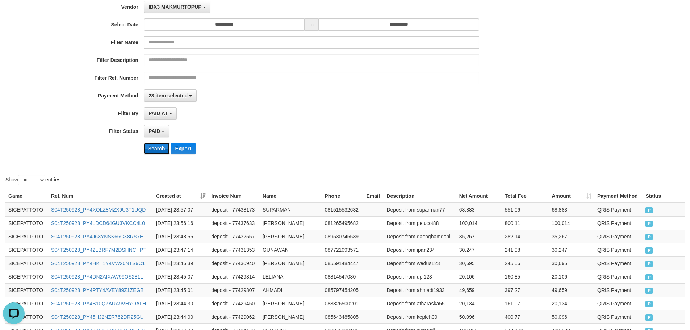
click at [163, 150] on button "Search" at bounding box center [157, 149] width 26 height 12
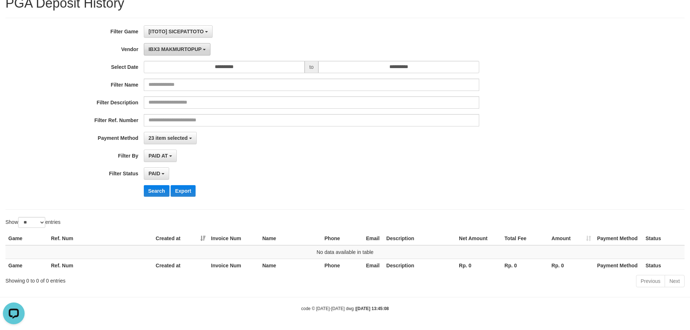
click at [181, 53] on button "IBX3 MAKMURTOPUP" at bounding box center [177, 49] width 67 height 12
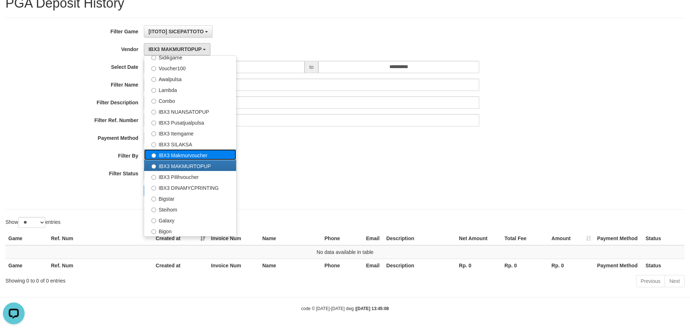
click at [175, 154] on label "IBX3 Makmurvoucher" at bounding box center [190, 154] width 92 height 11
select select "**********"
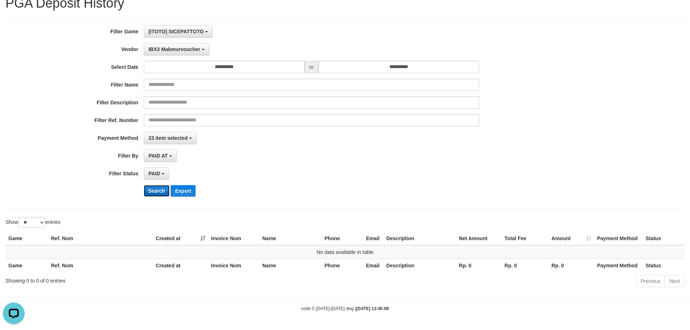
click at [156, 187] on button "Search" at bounding box center [157, 191] width 26 height 12
click at [177, 53] on button "IBX3 Makmurvoucher" at bounding box center [177, 49] width 66 height 12
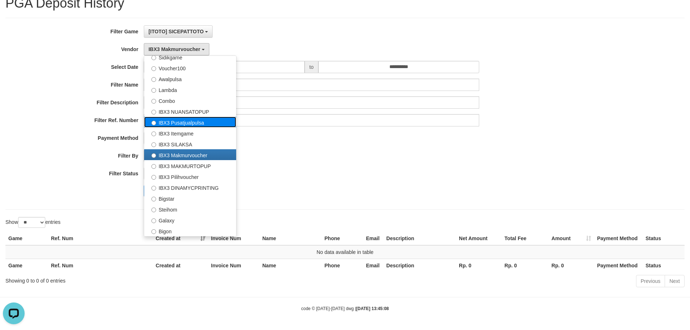
click at [194, 120] on label "IBX3 Pusatjualpulsa" at bounding box center [190, 122] width 92 height 11
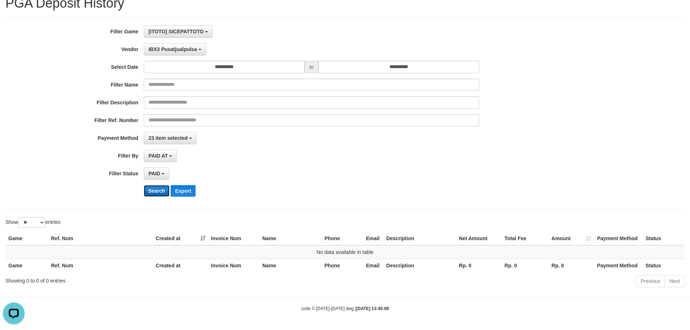
click at [154, 189] on button "Search" at bounding box center [157, 191] width 26 height 12
click at [188, 53] on button "IBX3 Pusatjualpulsa" at bounding box center [175, 49] width 62 height 12
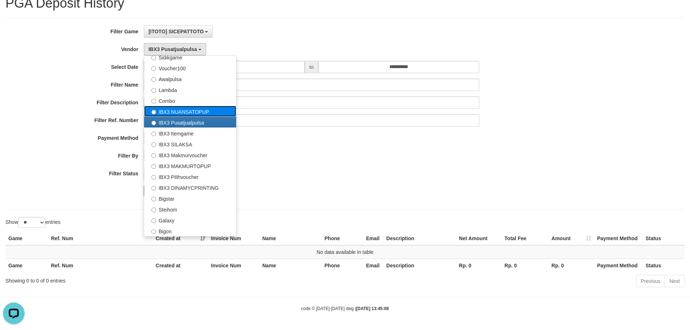
click at [188, 110] on label "IBX3 NUANSATOPUP" at bounding box center [190, 111] width 92 height 11
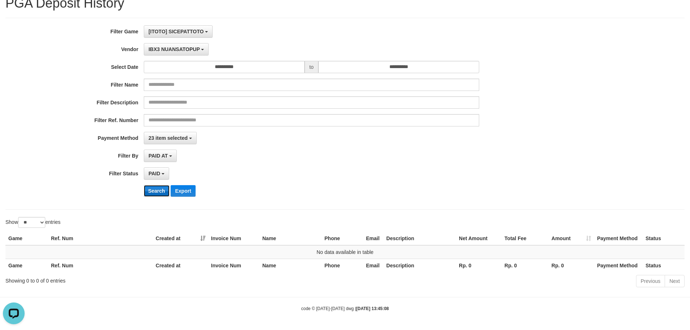
click at [164, 188] on button "Search" at bounding box center [157, 191] width 26 height 12
click at [180, 50] on span "IBX3 NUANSATOPUP" at bounding box center [174, 49] width 51 height 6
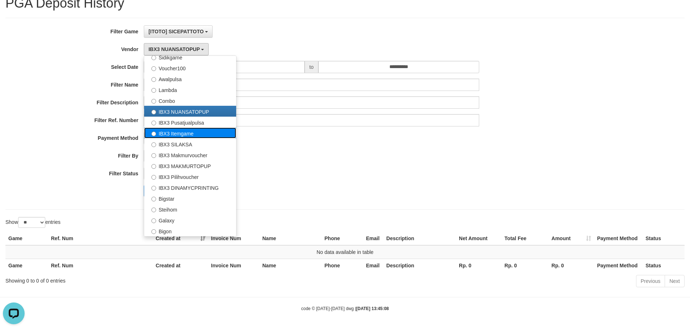
click at [179, 135] on label "IBX3 Itemgame" at bounding box center [190, 133] width 92 height 11
select select "**********"
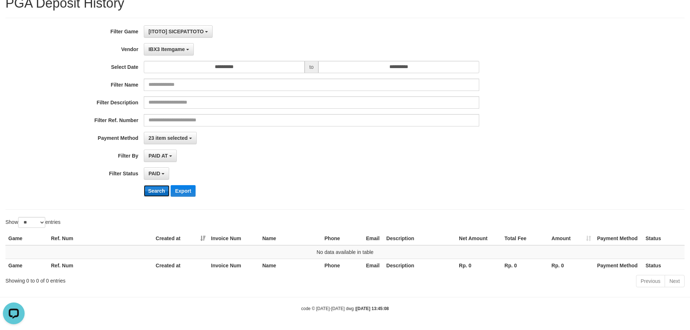
click at [151, 189] on button "Search" at bounding box center [157, 191] width 26 height 12
click at [185, 55] on button "IBX3 Itemgame" at bounding box center [169, 49] width 50 height 12
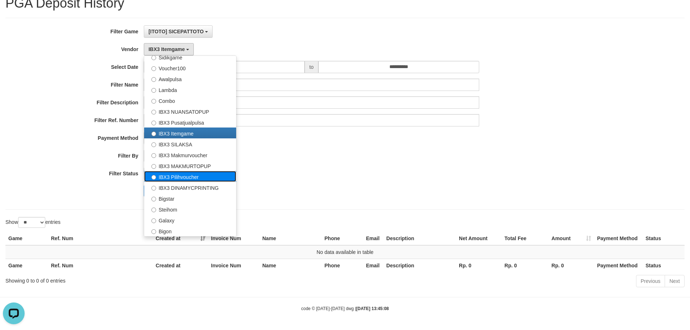
click at [195, 176] on label "IBX3 Pilihvoucher" at bounding box center [190, 176] width 92 height 11
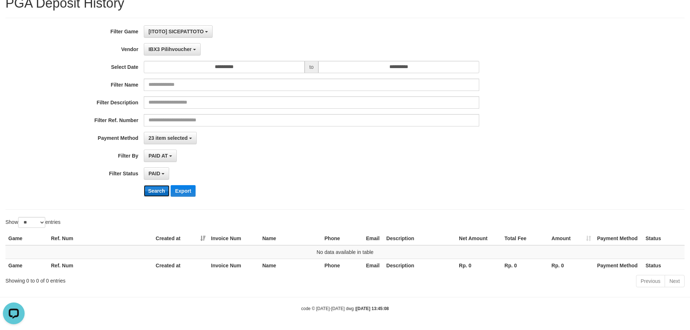
click at [160, 190] on button "Search" at bounding box center [157, 191] width 26 height 12
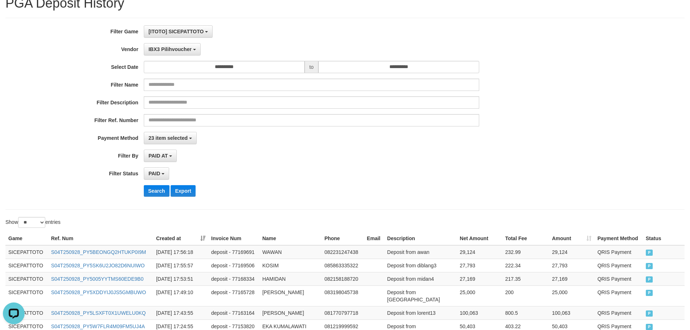
click at [230, 179] on div "PAID SELECT ALL - ALL - SELECT STATUS PENDING/UNPAID PAID CANCELED EXPIRED" at bounding box center [311, 173] width 335 height 12
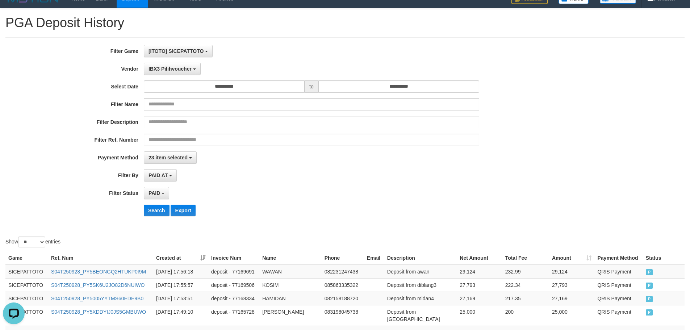
scroll to position [0, 0]
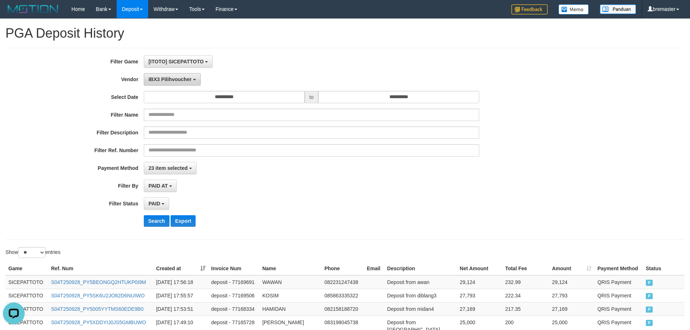
click at [184, 80] on span "IBX3 Pilihvoucher" at bounding box center [170, 79] width 43 height 6
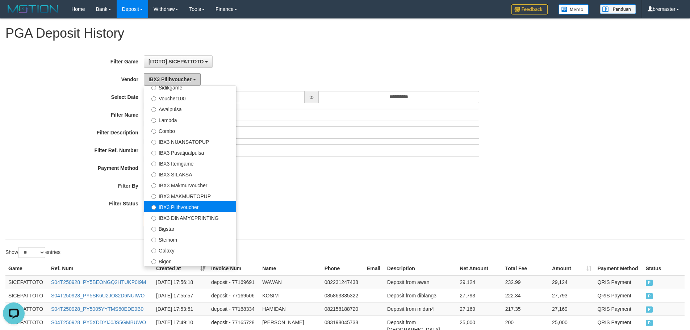
scroll to position [36, 0]
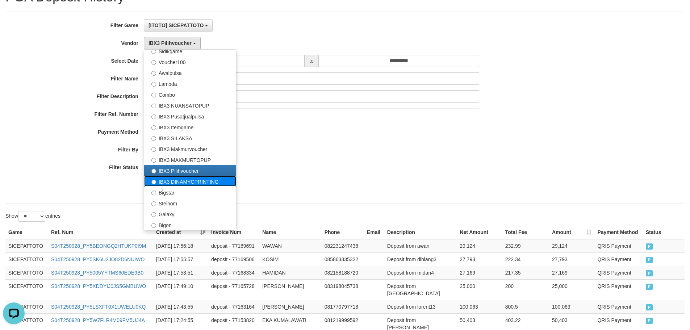
click at [188, 184] on label "IBX3 DINAMYCPRINTING" at bounding box center [190, 181] width 92 height 11
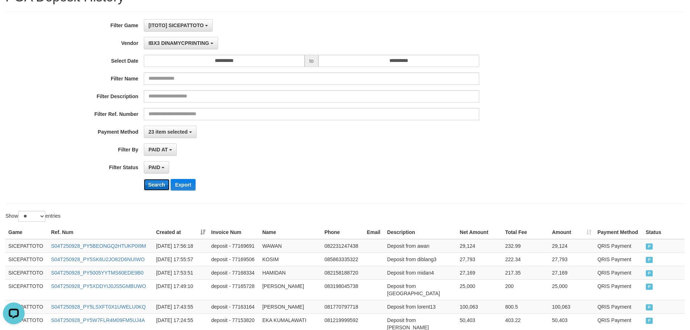
click at [157, 187] on button "Search" at bounding box center [157, 185] width 26 height 12
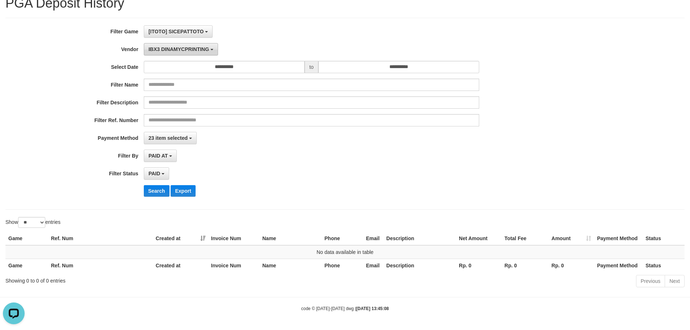
click at [176, 51] on span "IBX3 DINAMYCPRINTING" at bounding box center [179, 49] width 60 height 6
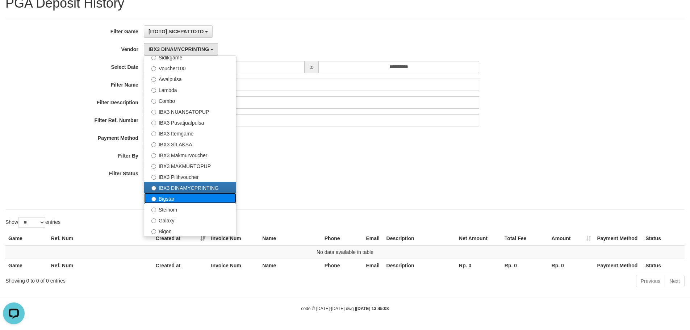
click at [186, 197] on label "Bigstar" at bounding box center [190, 198] width 92 height 11
select select "**********"
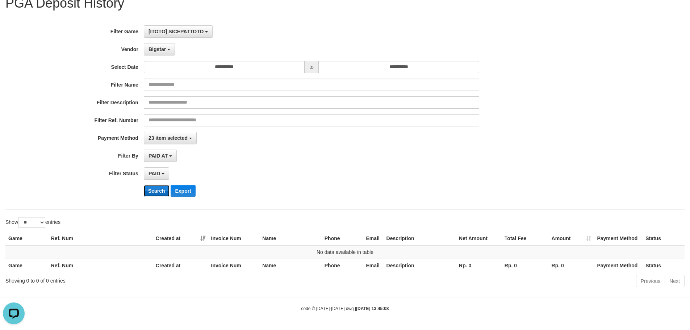
click at [159, 189] on button "Search" at bounding box center [157, 191] width 26 height 12
click at [163, 53] on button "Bigstar" at bounding box center [159, 49] width 31 height 12
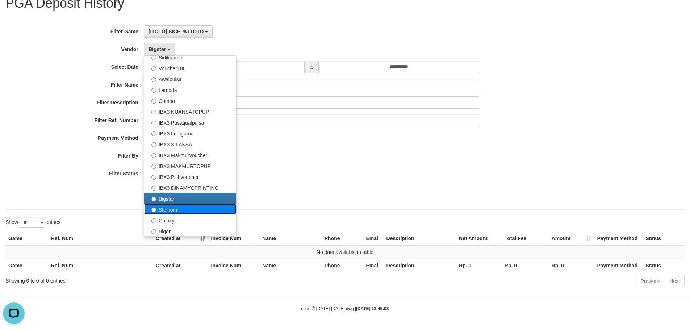
click at [170, 209] on label "Steihom" at bounding box center [190, 209] width 92 height 11
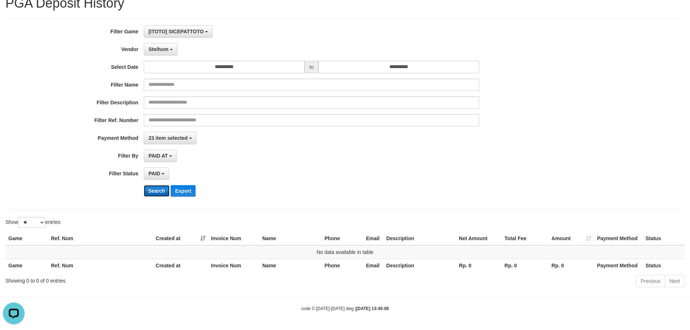
click at [161, 191] on button "Search" at bounding box center [157, 191] width 26 height 12
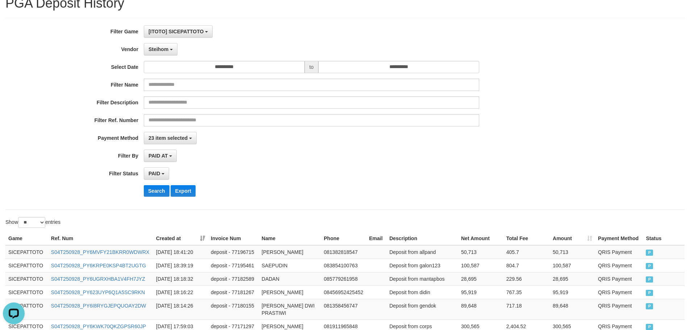
click at [303, 200] on div "**********" at bounding box center [287, 113] width 575 height 177
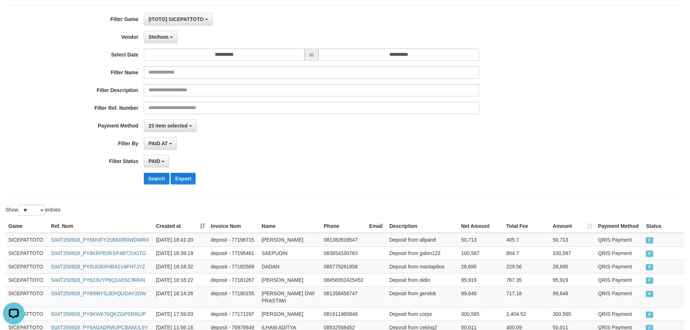
scroll to position [40, 0]
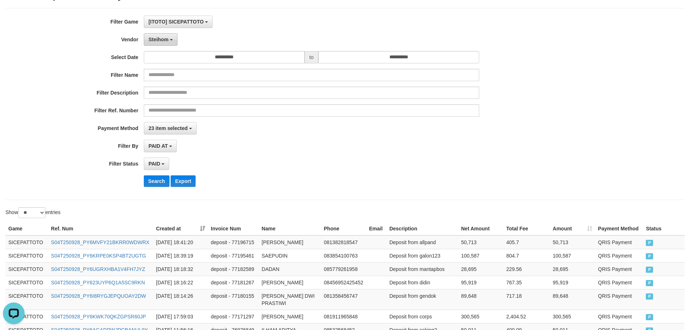
click at [170, 39] on b "button" at bounding box center [171, 39] width 3 height 1
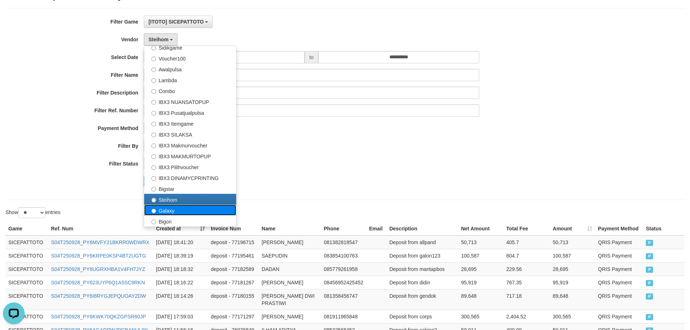
click at [176, 211] on label "Galaxy" at bounding box center [190, 210] width 92 height 11
select select "**********"
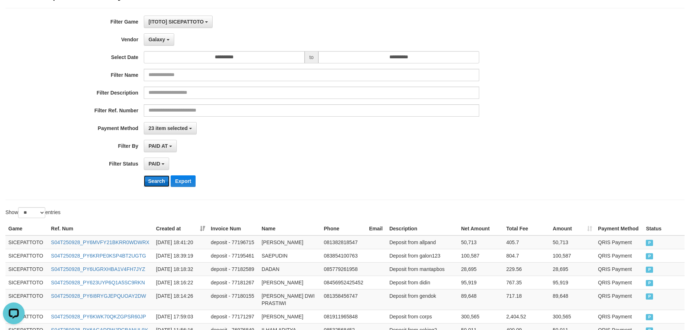
click at [159, 178] on button "Search" at bounding box center [157, 181] width 26 height 12
click at [162, 46] on div "**********" at bounding box center [287, 104] width 575 height 177
click at [163, 42] on span "Galaxy" at bounding box center [157, 40] width 17 height 6
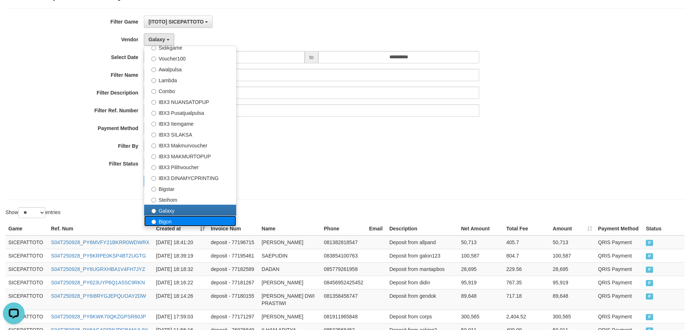
click at [167, 222] on label "Bigon" at bounding box center [190, 221] width 92 height 11
select select "**********"
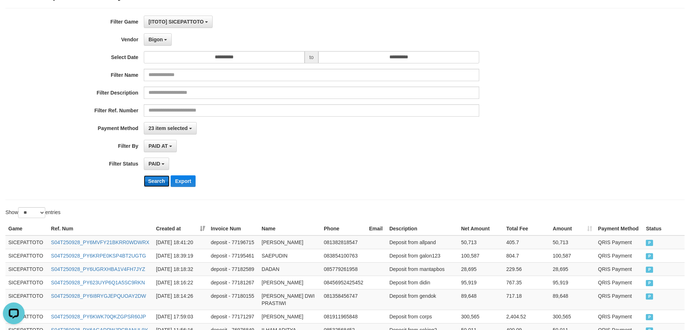
click at [161, 181] on button "Search" at bounding box center [157, 181] width 26 height 12
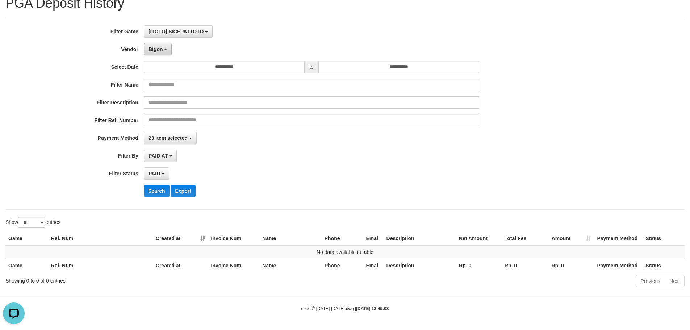
click at [163, 49] on button "Bigon" at bounding box center [158, 49] width 28 height 12
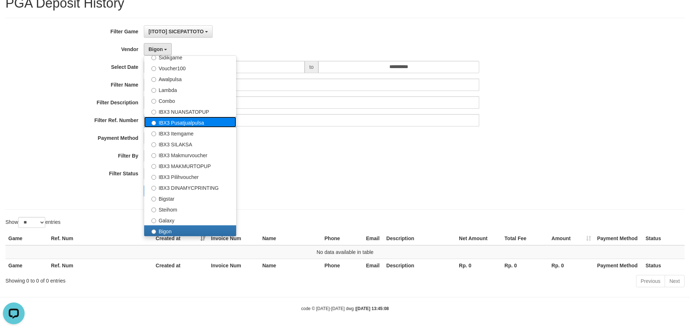
click at [179, 120] on label "IBX3 Pusatjualpulsa" at bounding box center [190, 122] width 92 height 11
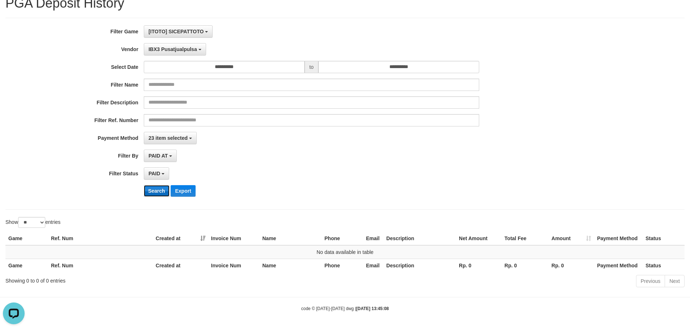
click at [159, 191] on button "Search" at bounding box center [157, 191] width 26 height 12
click at [172, 140] on span "23 item selected" at bounding box center [168, 138] width 39 height 6
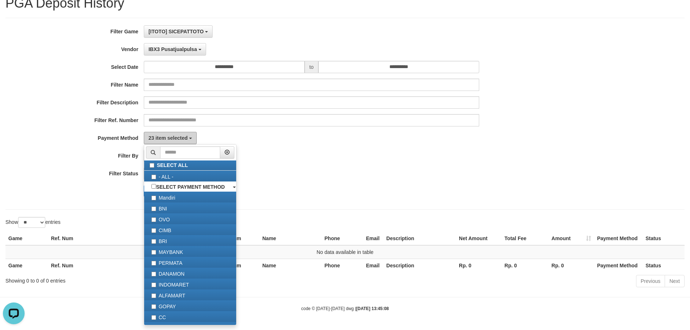
click at [172, 142] on button "23 item selected" at bounding box center [170, 138] width 53 height 12
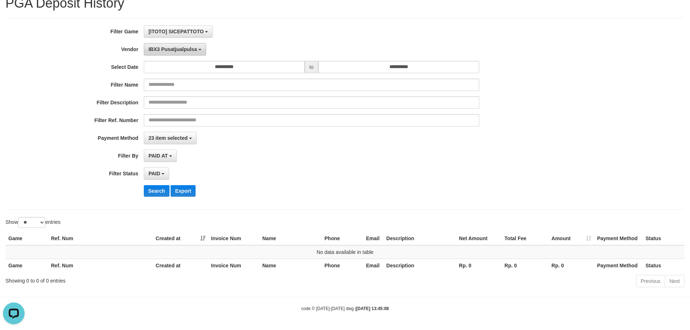
click at [178, 53] on button "IBX3 Pusatjualpulsa" at bounding box center [175, 49] width 62 height 12
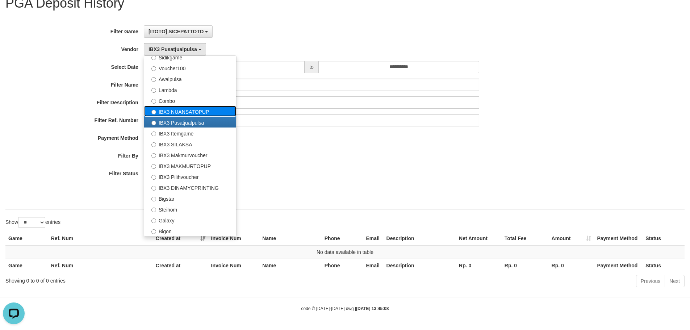
click at [181, 112] on label "IBX3 NUANSATOPUP" at bounding box center [190, 111] width 92 height 11
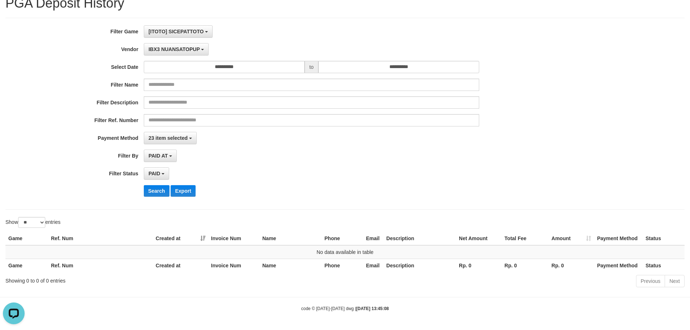
click at [156, 198] on div "**********" at bounding box center [287, 113] width 575 height 177
click at [156, 193] on button "Search" at bounding box center [157, 191] width 26 height 12
click at [178, 52] on button "IBX3 NUANSATOPUP" at bounding box center [176, 49] width 65 height 12
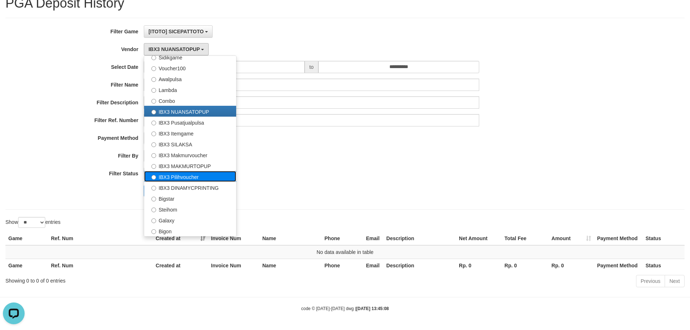
click at [174, 179] on label "IBX3 Pilihvoucher" at bounding box center [190, 176] width 92 height 11
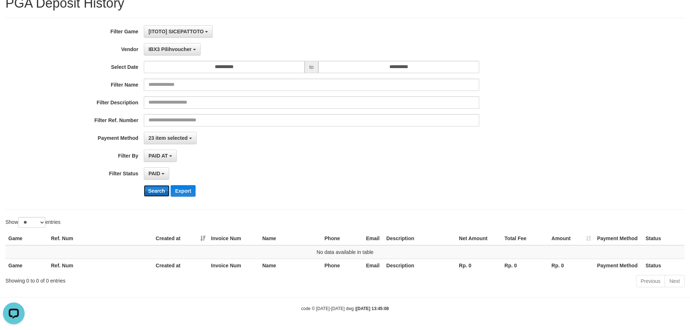
click at [159, 188] on button "Search" at bounding box center [157, 191] width 26 height 12
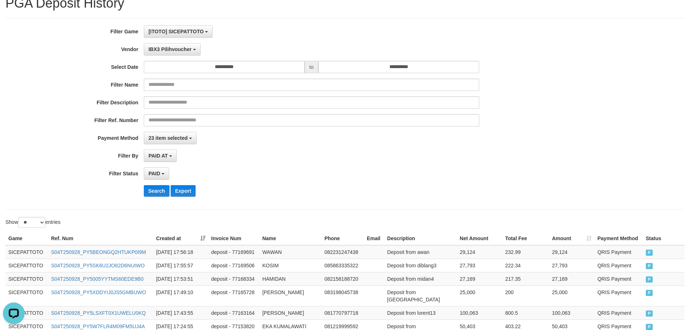
click at [264, 184] on div "**********" at bounding box center [287, 113] width 575 height 177
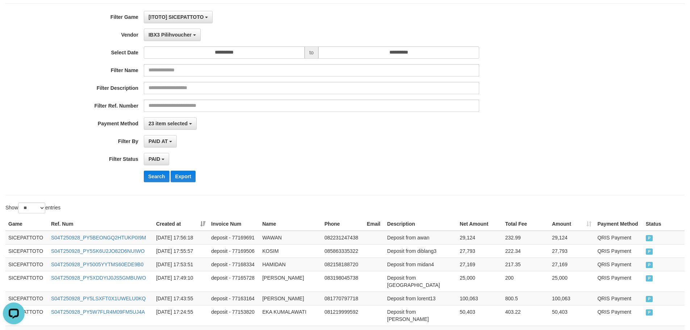
scroll to position [0, 0]
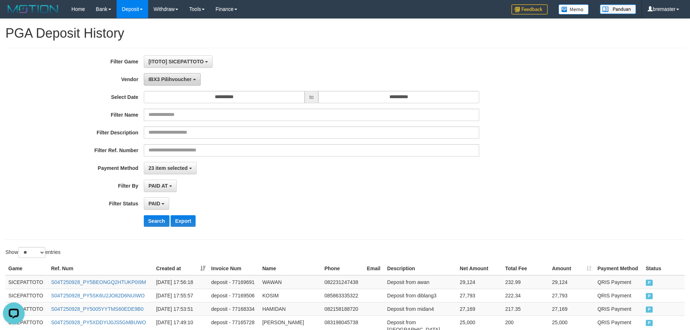
click at [187, 77] on span "IBX3 Pilihvoucher" at bounding box center [170, 79] width 43 height 6
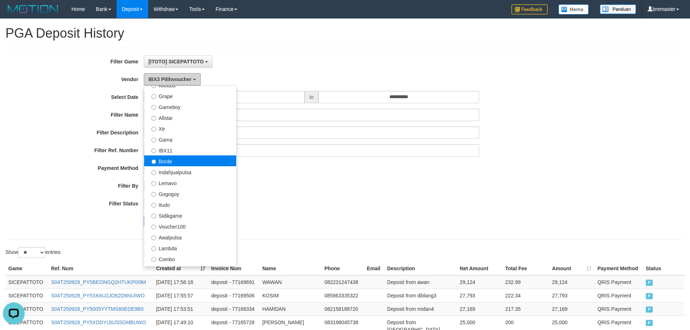
scroll to position [125, 0]
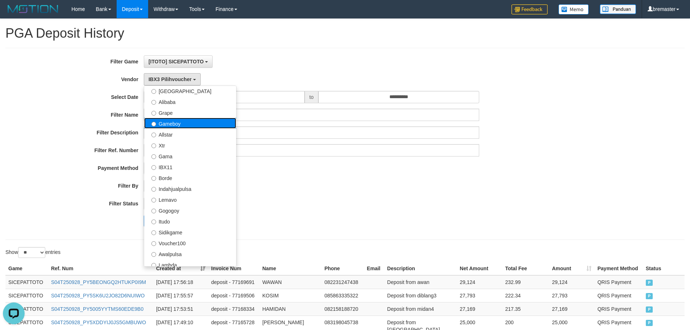
click at [178, 127] on label "Gameboy" at bounding box center [190, 123] width 92 height 11
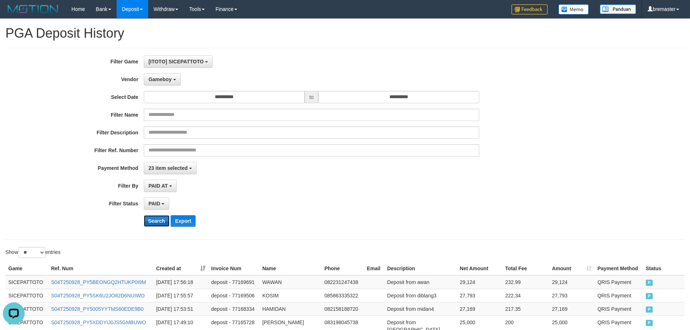
click at [156, 221] on button "Search" at bounding box center [157, 221] width 26 height 12
click at [275, 201] on div "PAID SELECT ALL - ALL - SELECT STATUS PENDING/UNPAID PAID CANCELED EXPIRED" at bounding box center [311, 203] width 335 height 12
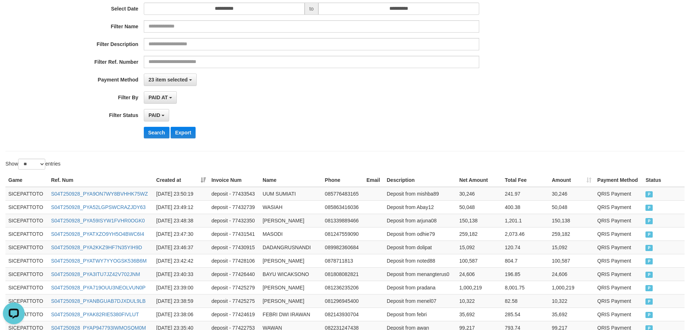
scroll to position [26, 0]
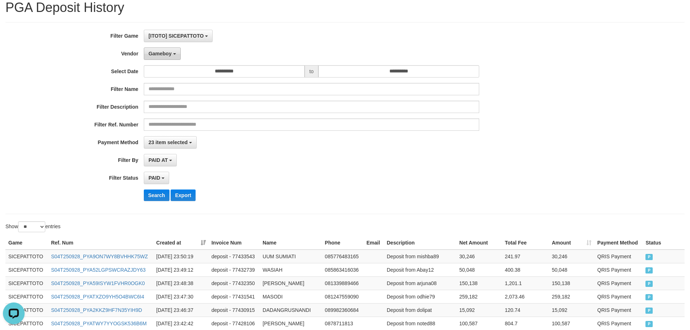
click at [174, 57] on button "Gameboy" at bounding box center [162, 53] width 37 height 12
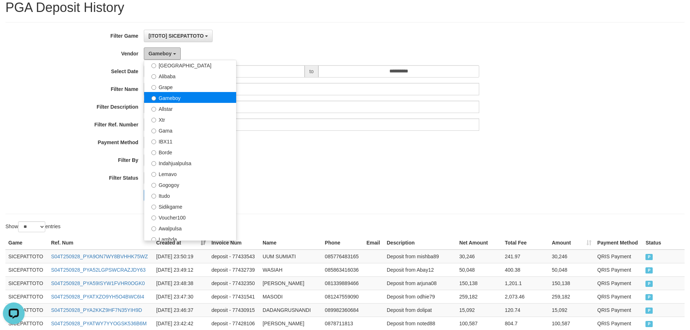
scroll to position [89, 0]
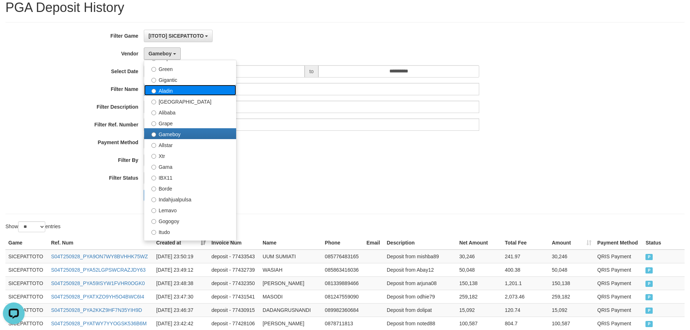
click at [167, 88] on label "Aladin" at bounding box center [190, 90] width 92 height 11
select select "**********"
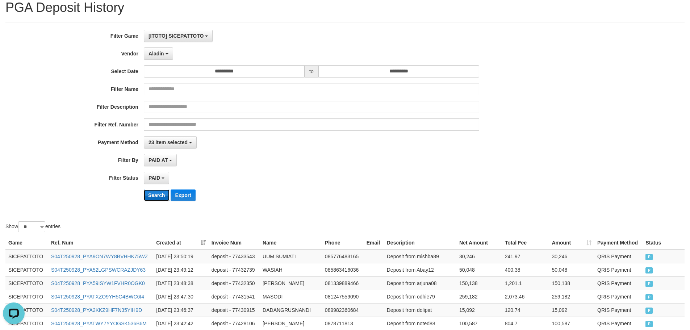
click at [152, 191] on button "Search" at bounding box center [157, 195] width 26 height 12
click at [262, 176] on div "PAID SELECT ALL - ALL - SELECT STATUS PENDING/UNPAID PAID CANCELED EXPIRED" at bounding box center [311, 178] width 335 height 12
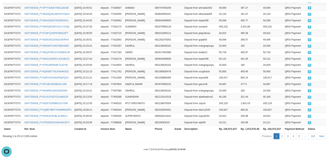
scroll to position [558, 0]
